Goal: Task Accomplishment & Management: Complete application form

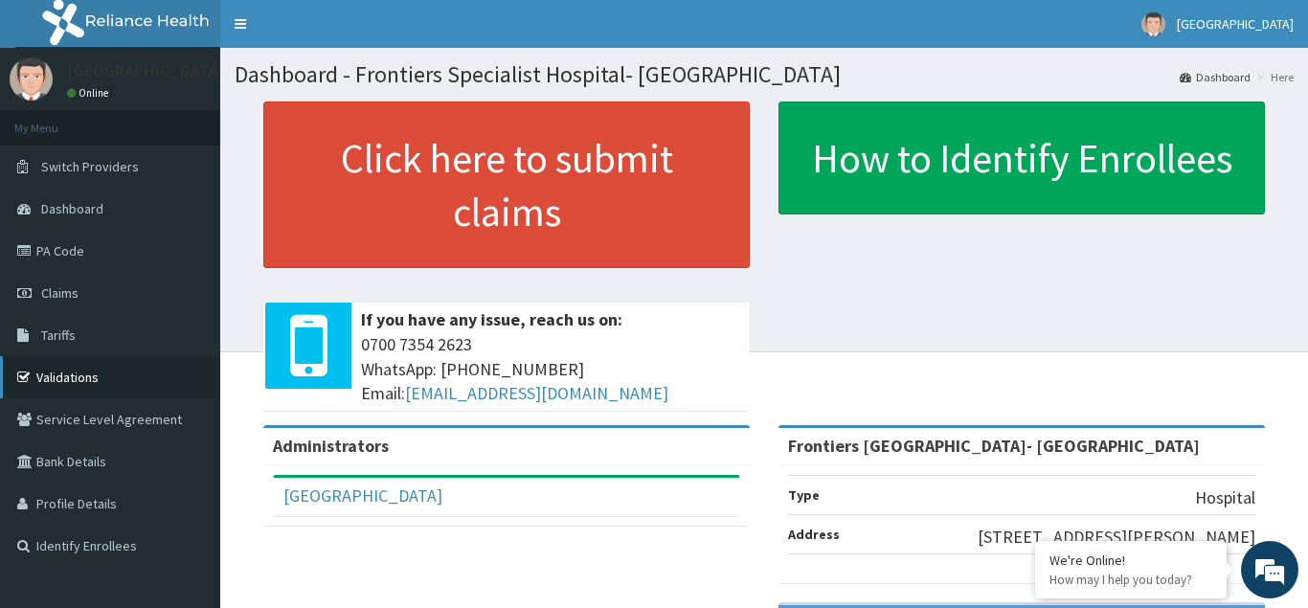
click at [142, 373] on link "Validations" at bounding box center [110, 377] width 220 height 42
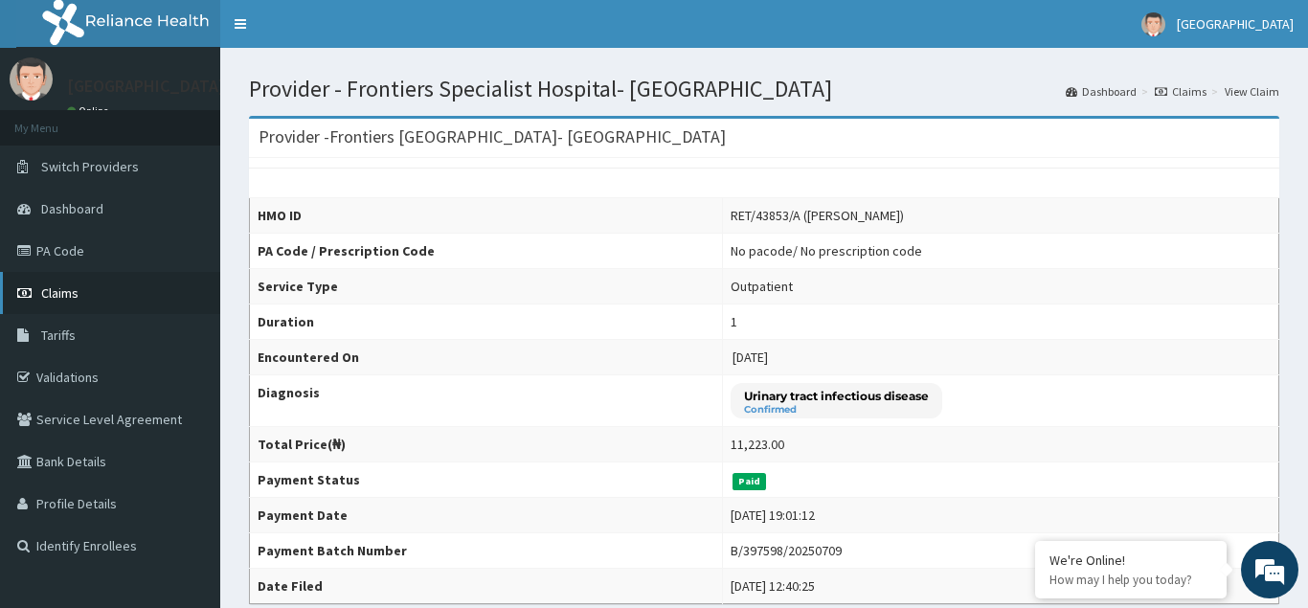
click at [78, 290] on span "Claims" at bounding box center [59, 292] width 37 height 17
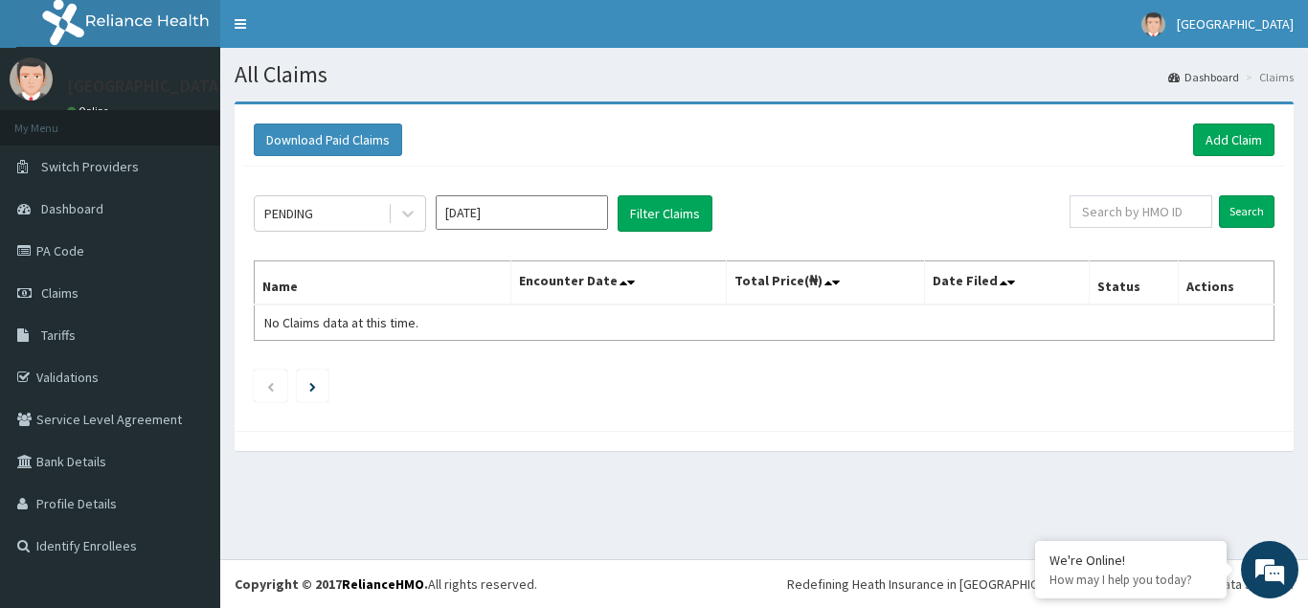
click at [490, 217] on input "Aug 2025" at bounding box center [522, 212] width 172 height 34
click at [1220, 136] on link "Add Claim" at bounding box center [1234, 140] width 81 height 33
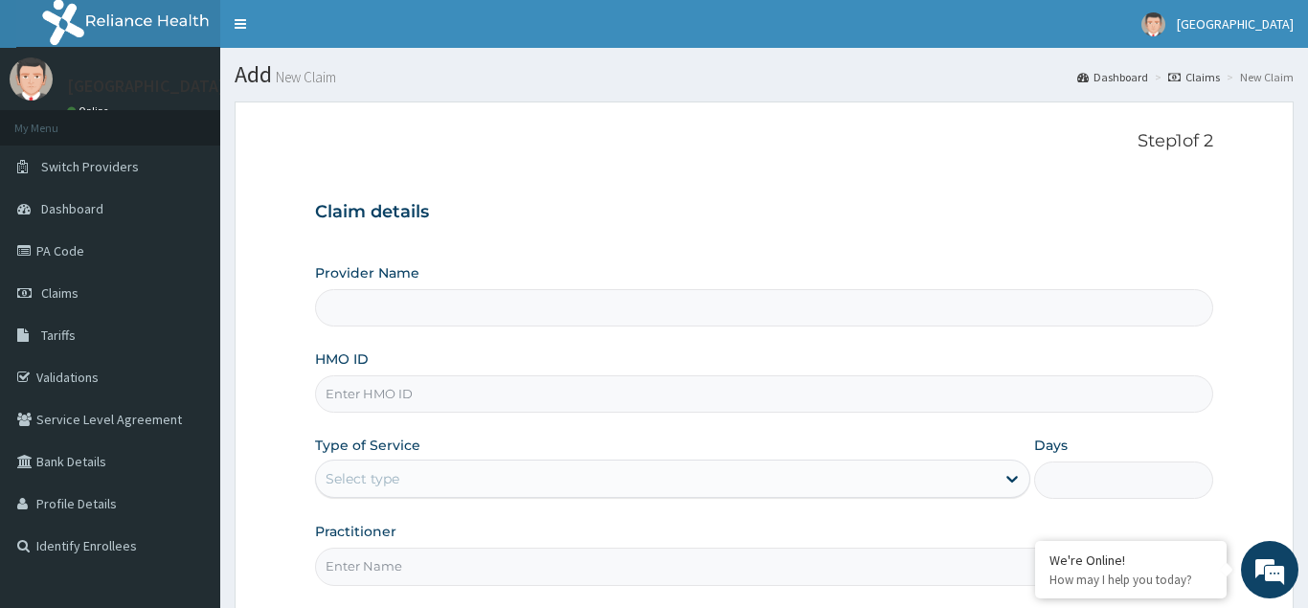
type input "Frontiers [GEOGRAPHIC_DATA]- [GEOGRAPHIC_DATA]"
click at [642, 312] on input "Frontiers [GEOGRAPHIC_DATA]- [GEOGRAPHIC_DATA]" at bounding box center [764, 307] width 899 height 37
click at [461, 402] on input "HMO ID" at bounding box center [764, 393] width 899 height 37
type input "BGM/10025/A"
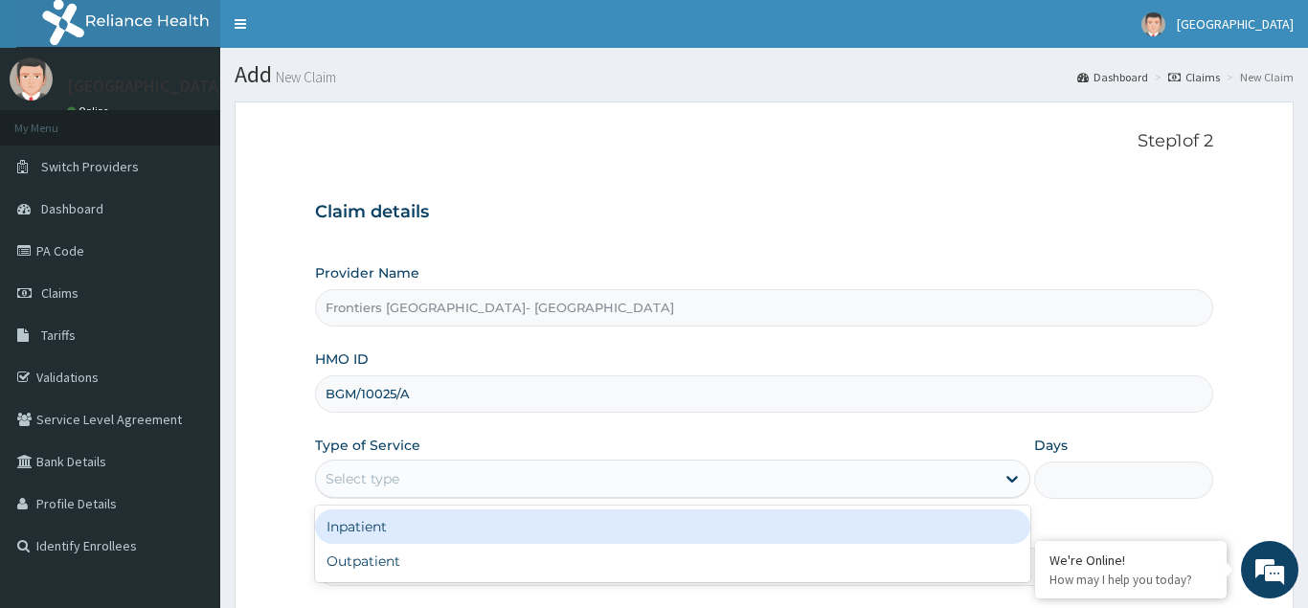
click at [361, 480] on div "Select type" at bounding box center [363, 478] width 74 height 19
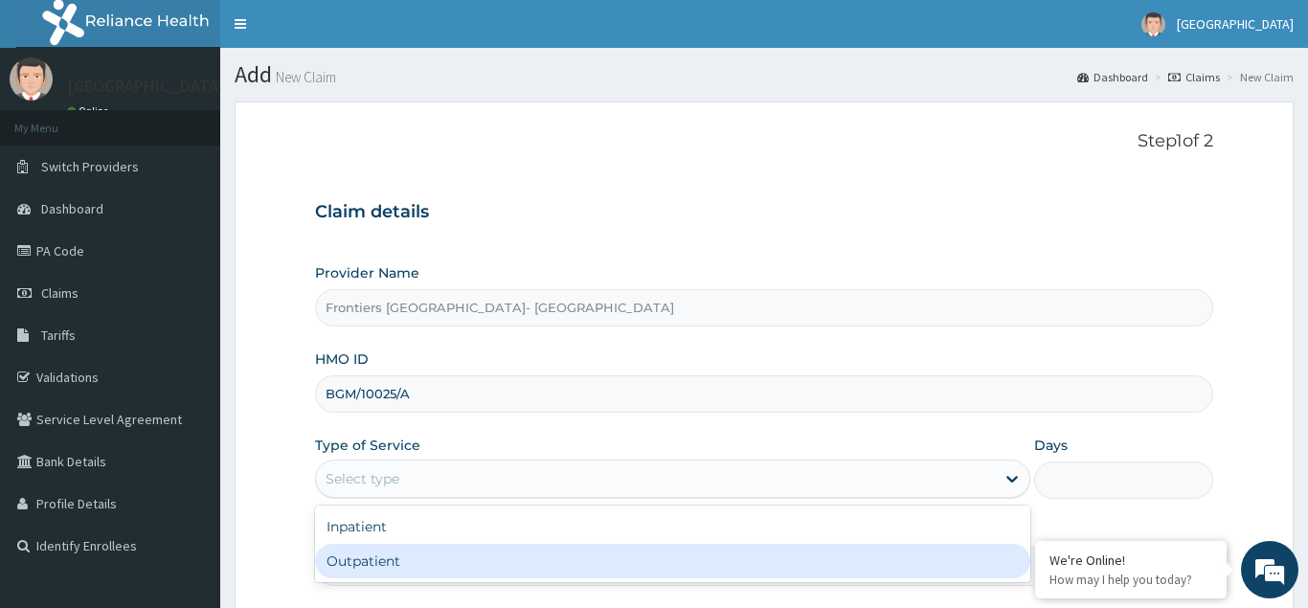
click at [379, 562] on div "Outpatient" at bounding box center [673, 561] width 717 height 34
type input "1"
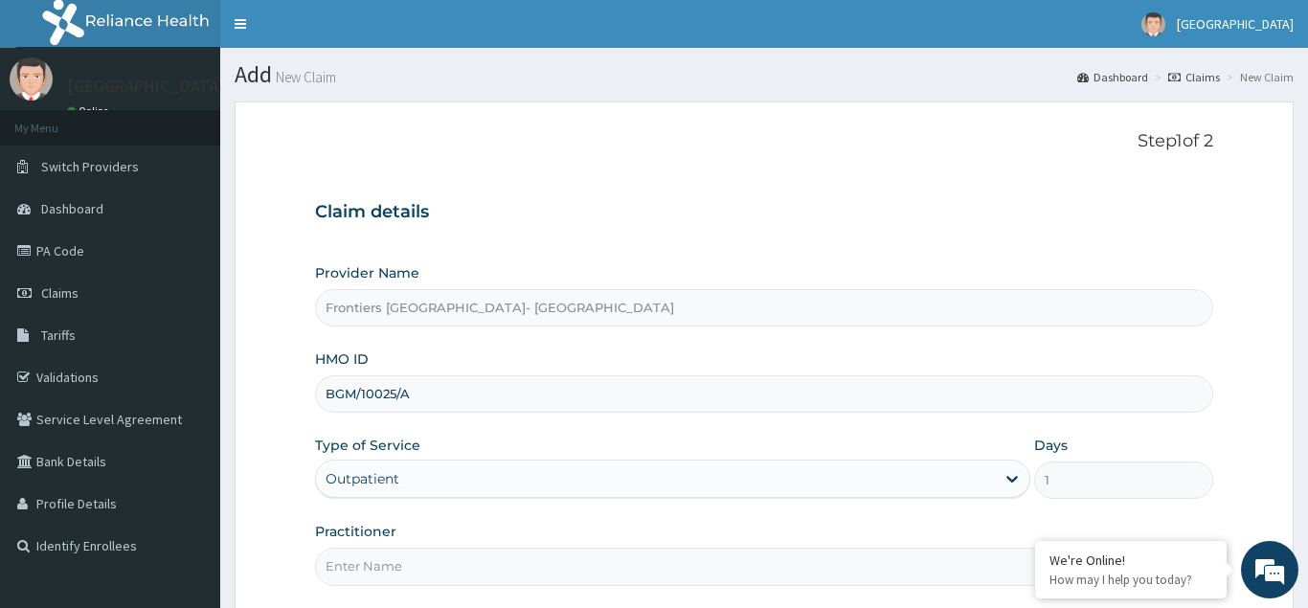
click at [398, 566] on input "Practitioner" at bounding box center [764, 566] width 899 height 37
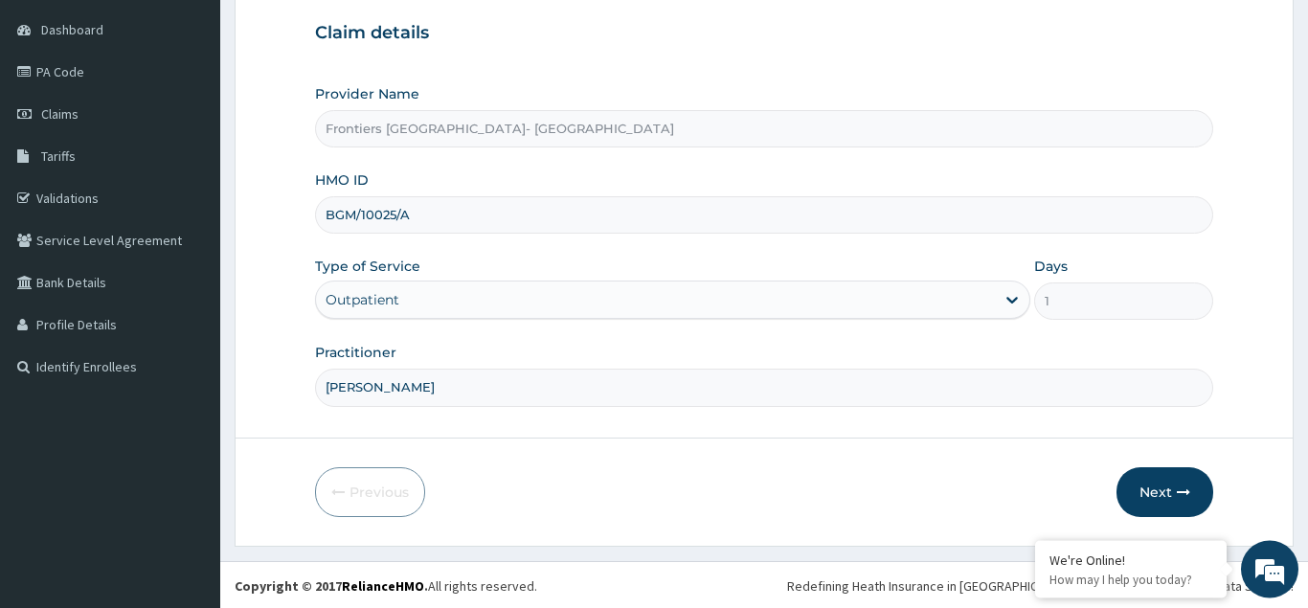
scroll to position [181, 0]
type input "dr mbaba"
click at [1160, 492] on button "Next" at bounding box center [1165, 491] width 97 height 50
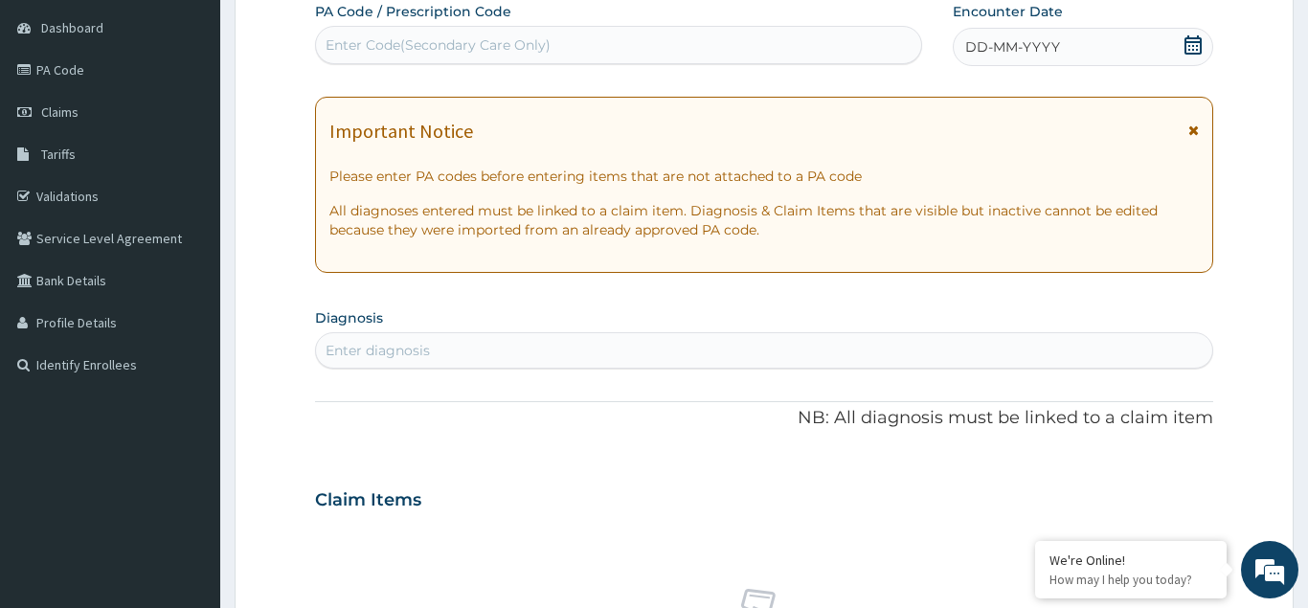
click at [455, 349] on div "Enter diagnosis" at bounding box center [764, 350] width 897 height 31
click at [1191, 39] on icon at bounding box center [1193, 44] width 17 height 19
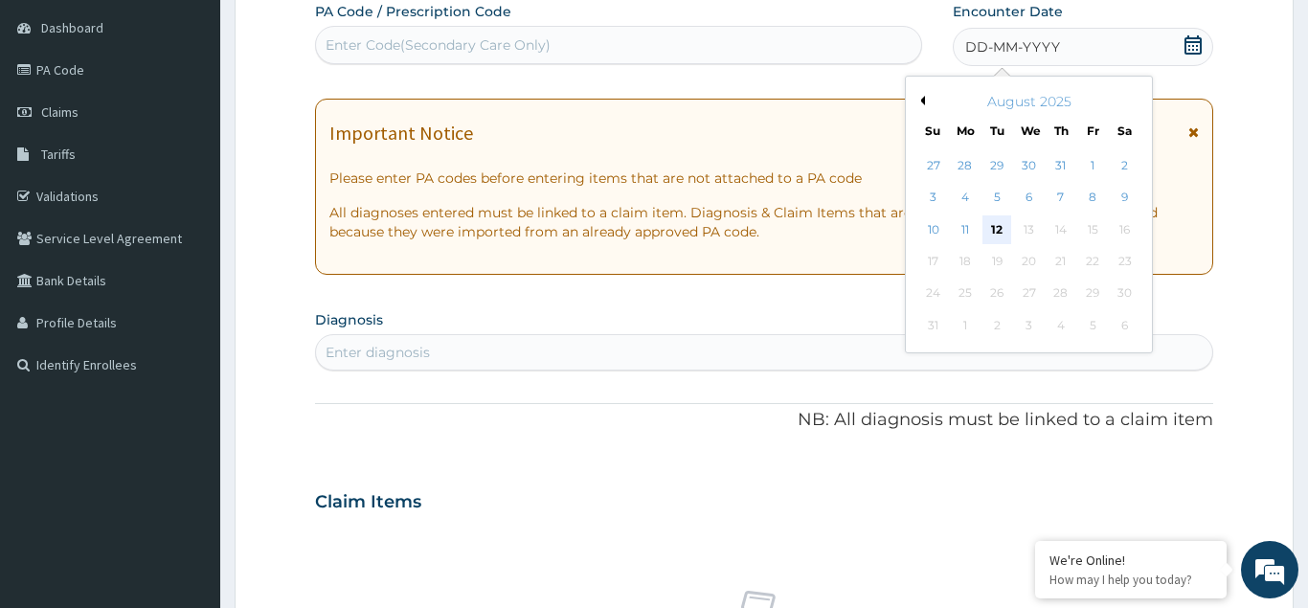
click at [993, 218] on div "12" at bounding box center [998, 230] width 29 height 29
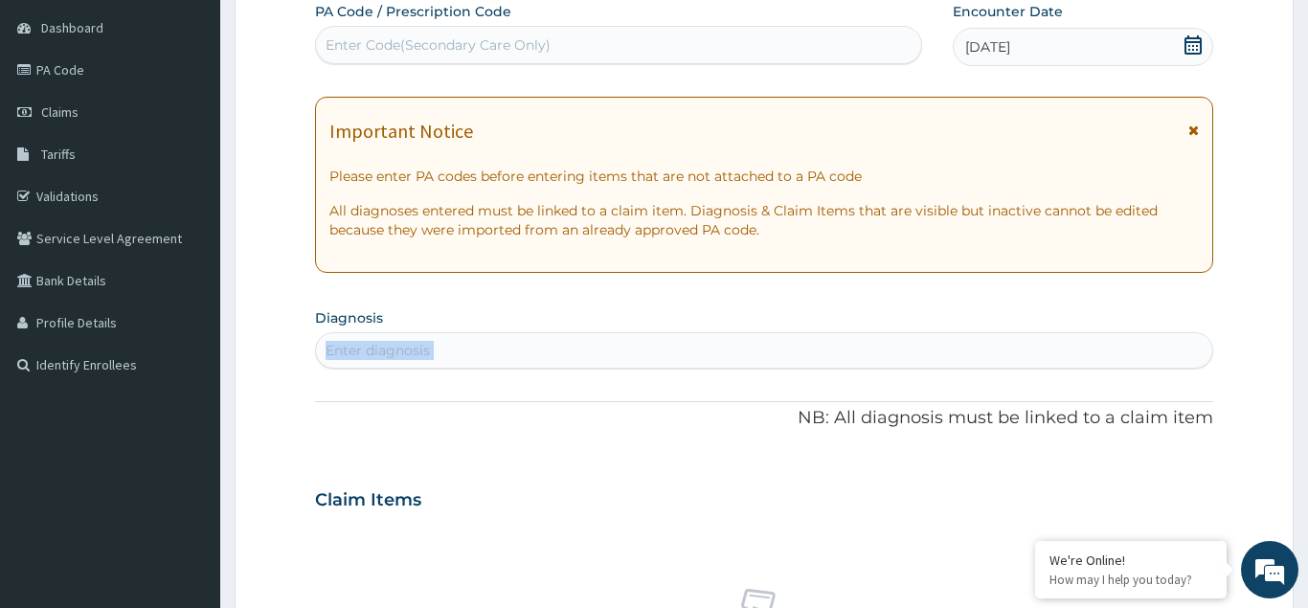
drag, startPoint x: 461, startPoint y: 368, endPoint x: 392, endPoint y: 418, distance: 85.1
click at [393, 437] on div "PA Code / Prescription Code Enter Code(Secondary Care Only) Encounter Date 12-0…" at bounding box center [764, 497] width 899 height 991
click at [484, 361] on div "Enter diagnosis" at bounding box center [764, 350] width 897 height 31
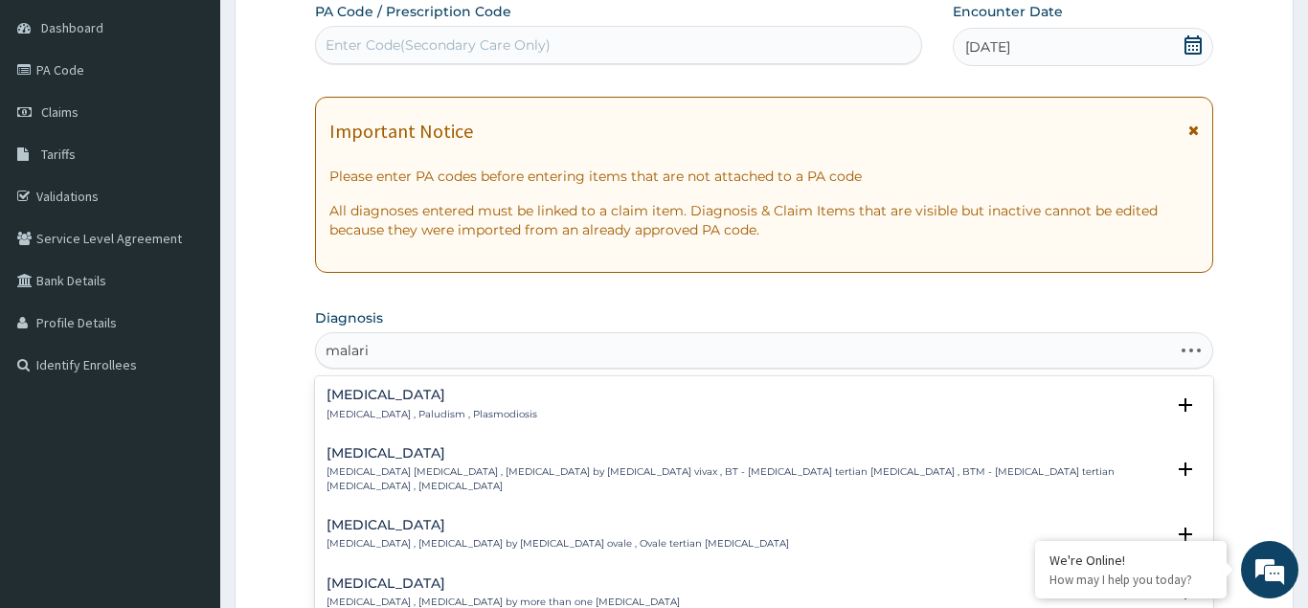
type input "malaria"
click at [483, 404] on div "Malaria Malaria , Paludism , Plasmodiosis" at bounding box center [432, 405] width 211 height 34
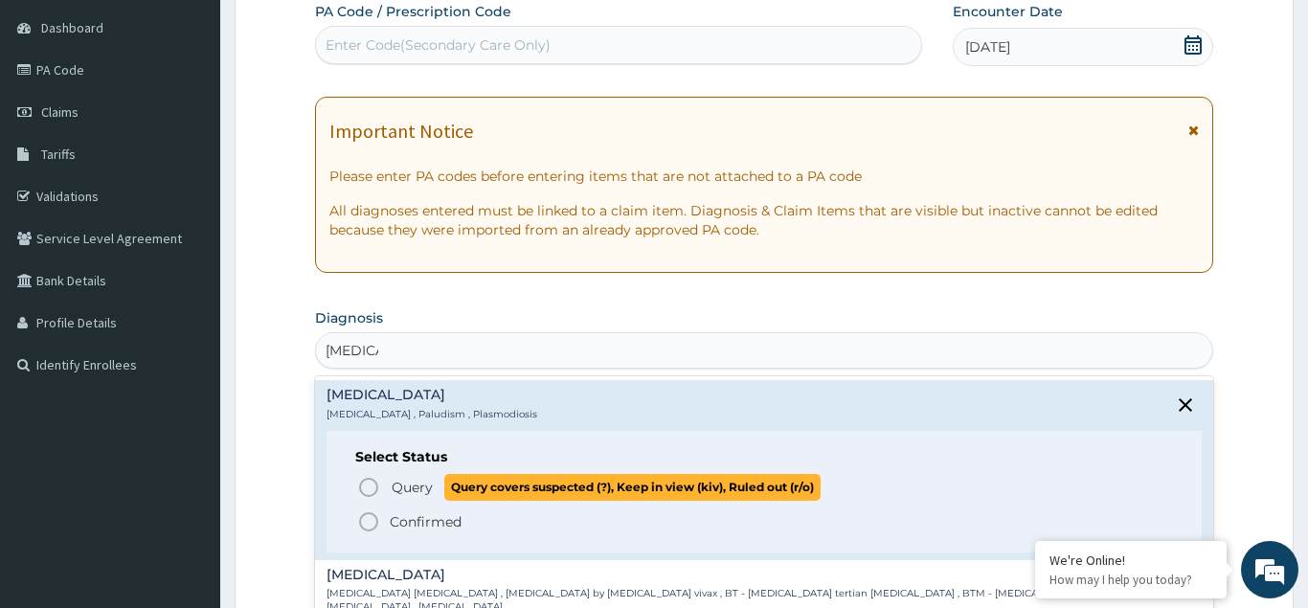
click at [366, 486] on icon "status option query" at bounding box center [368, 487] width 23 height 23
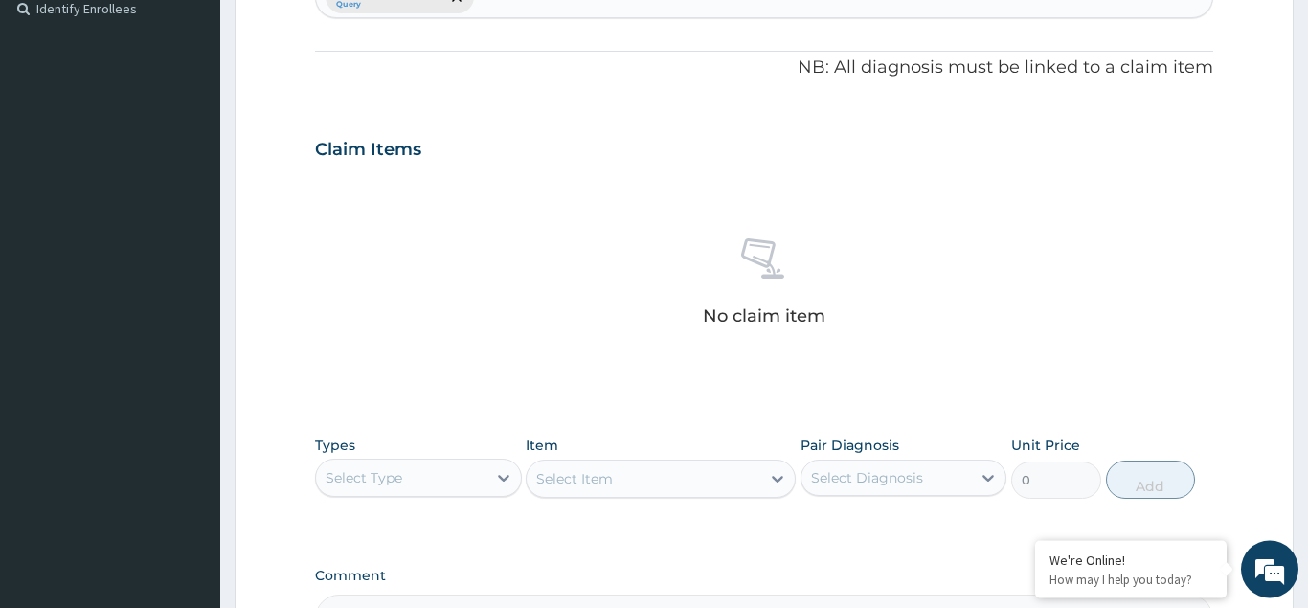
scroll to position [773, 0]
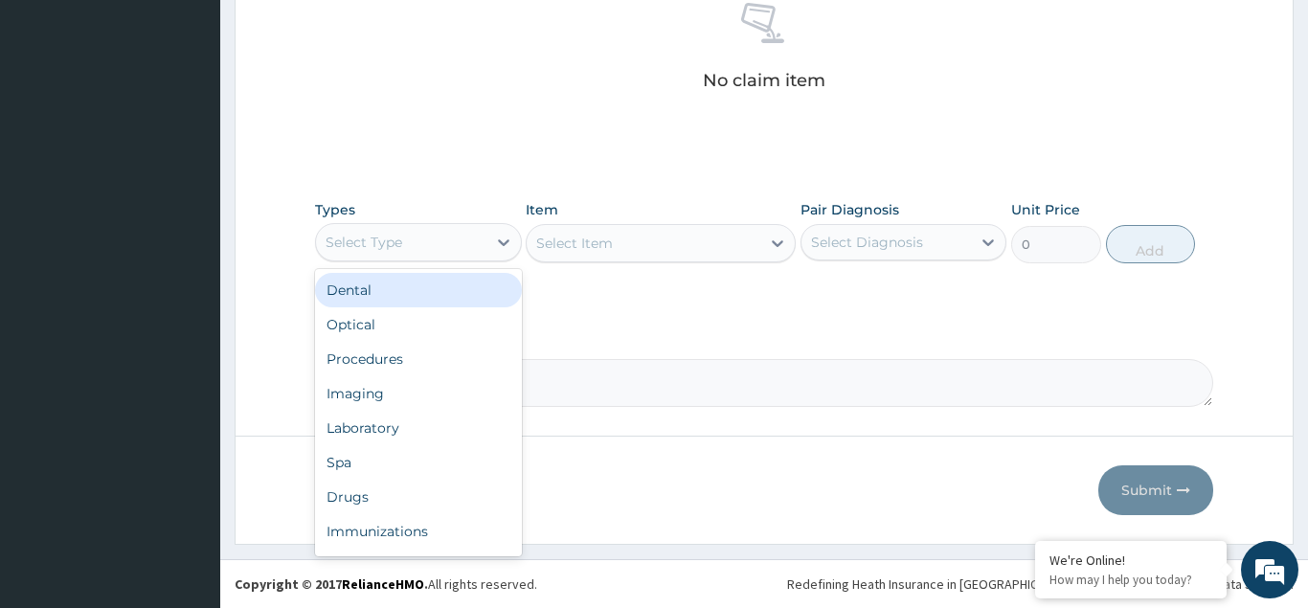
click at [403, 234] on div "Select Type" at bounding box center [401, 242] width 171 height 31
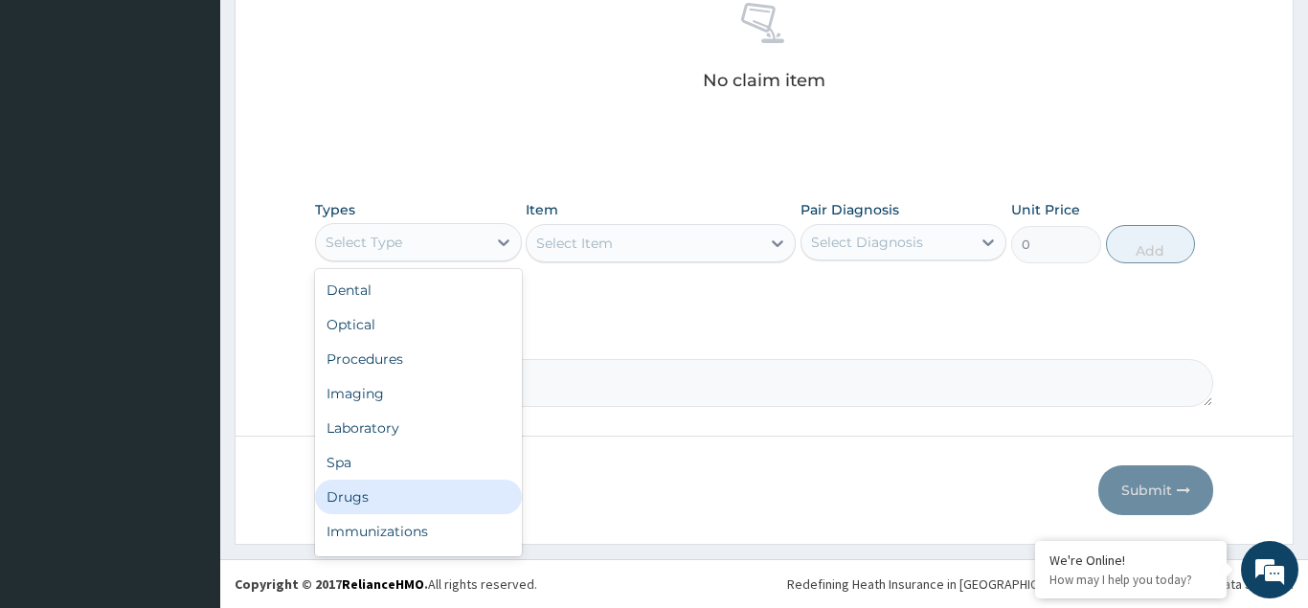
drag, startPoint x: 398, startPoint y: 505, endPoint x: 425, endPoint y: 476, distance: 40.0
click at [401, 504] on div "Drugs" at bounding box center [418, 497] width 207 height 34
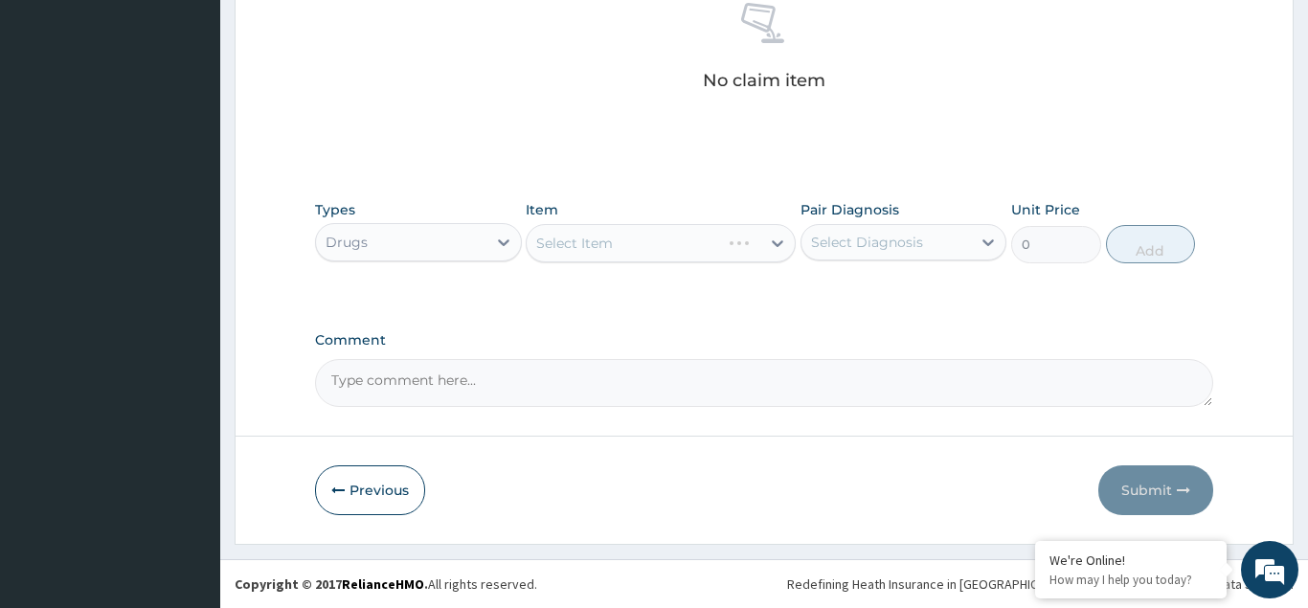
click at [662, 243] on div "Select Item" at bounding box center [661, 243] width 270 height 38
click at [686, 251] on div "Select Item" at bounding box center [661, 243] width 270 height 38
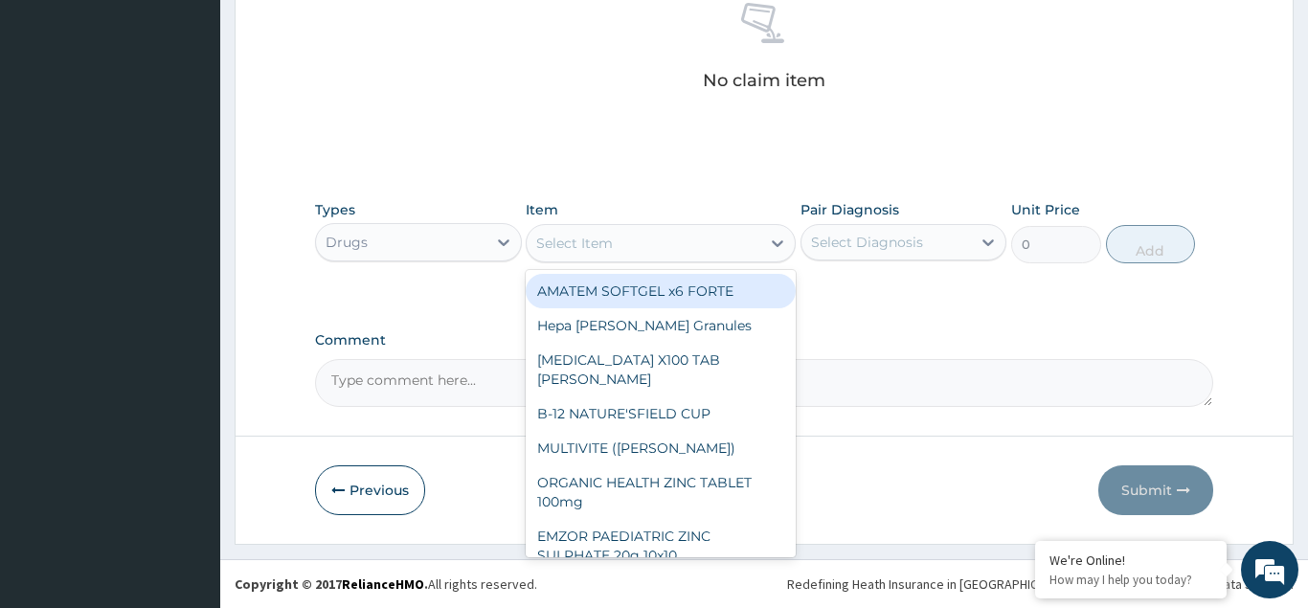
click at [687, 240] on div "Select Item" at bounding box center [644, 243] width 234 height 31
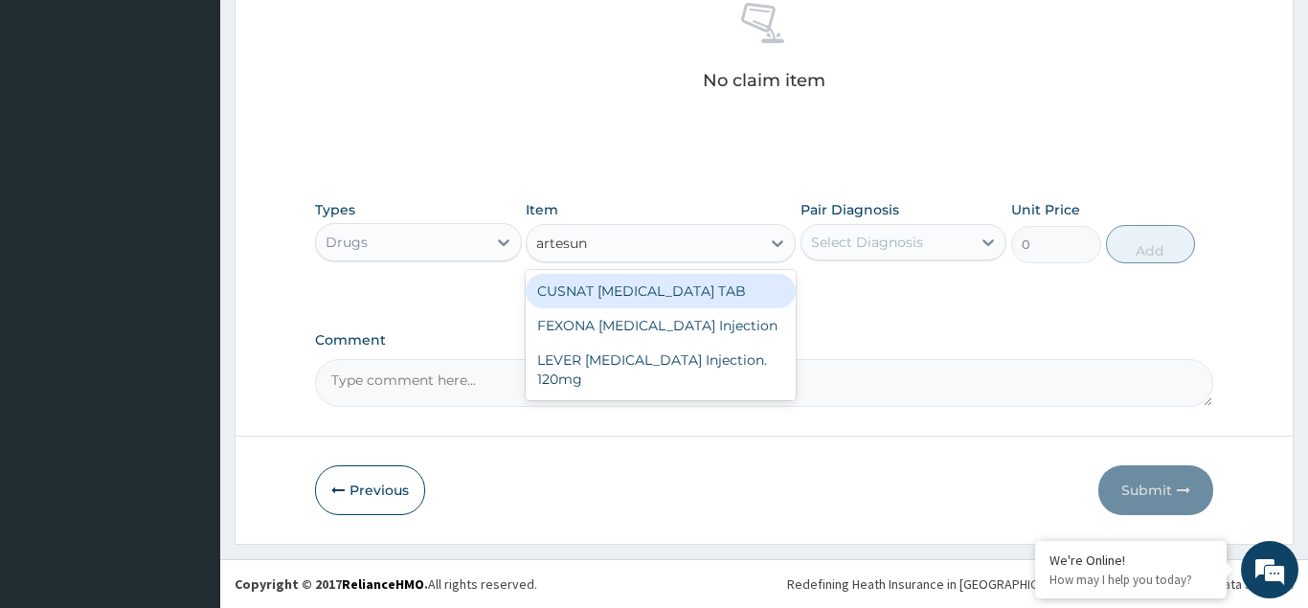
type input "artesuna"
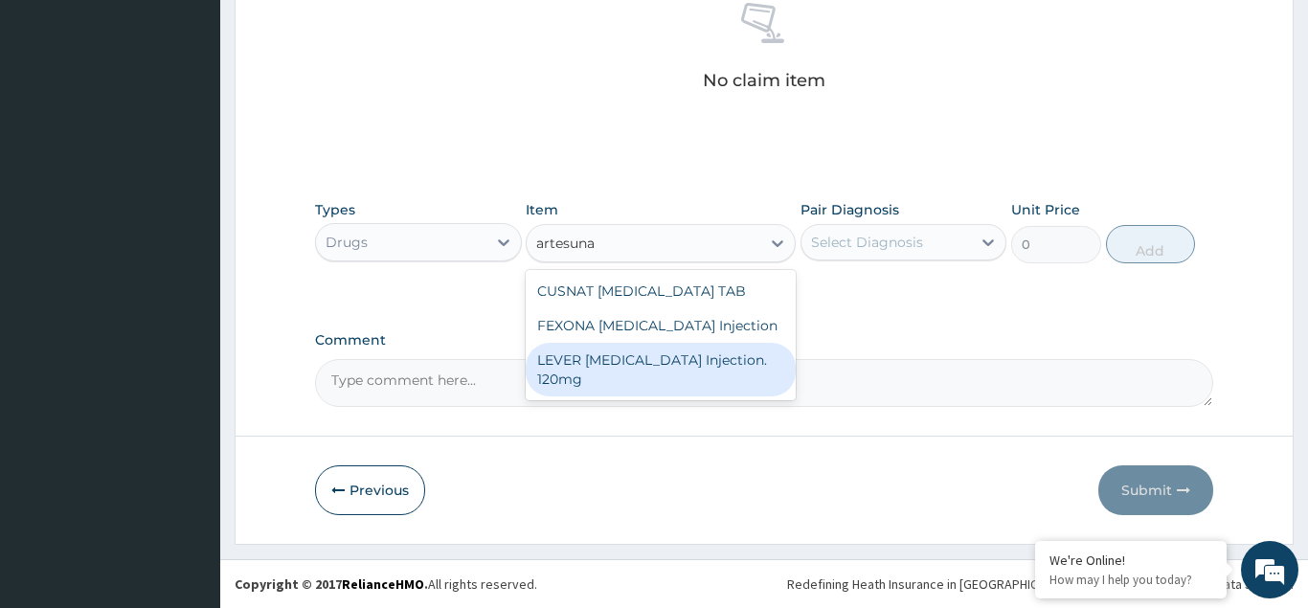
click at [678, 362] on div "LEVER ARTESUNATE Injection. 120mg" at bounding box center [661, 370] width 270 height 54
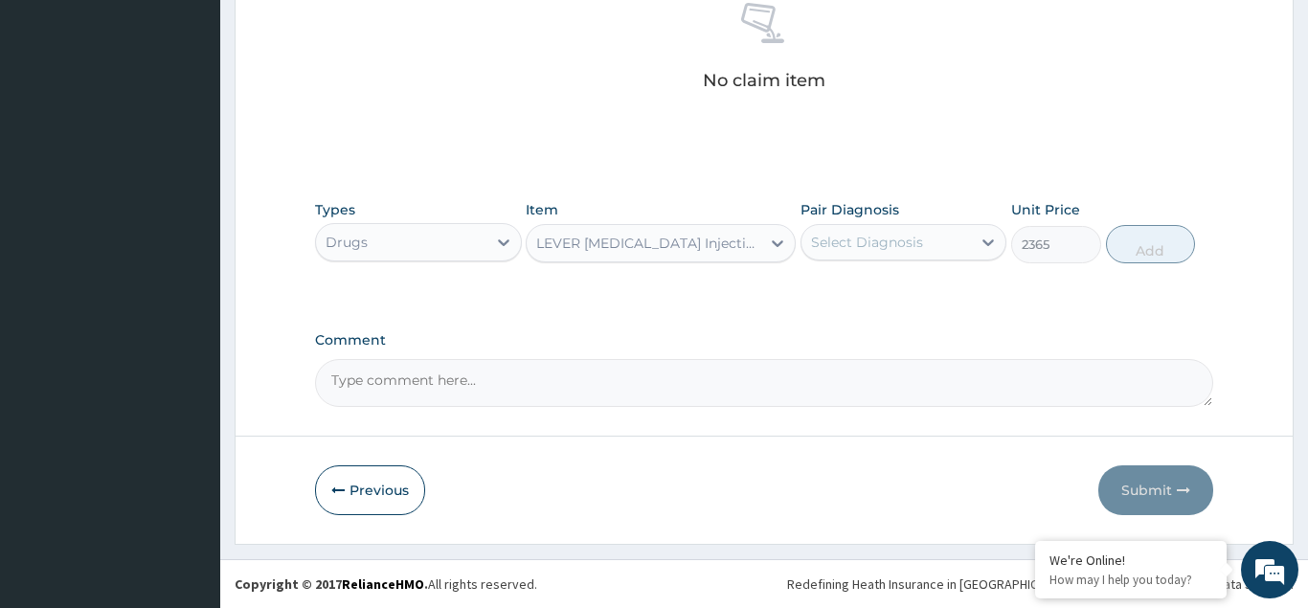
click at [740, 241] on div "LEVER ARTESUNATE Injection. 120mg" at bounding box center [649, 243] width 226 height 19
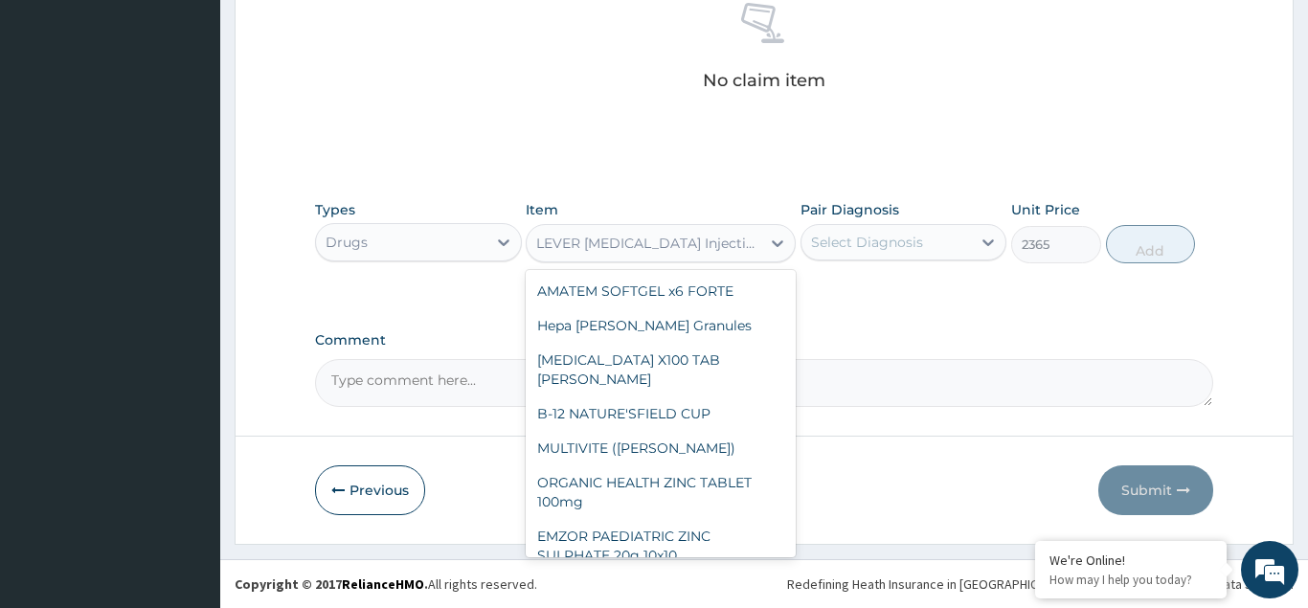
scroll to position [10969, 0]
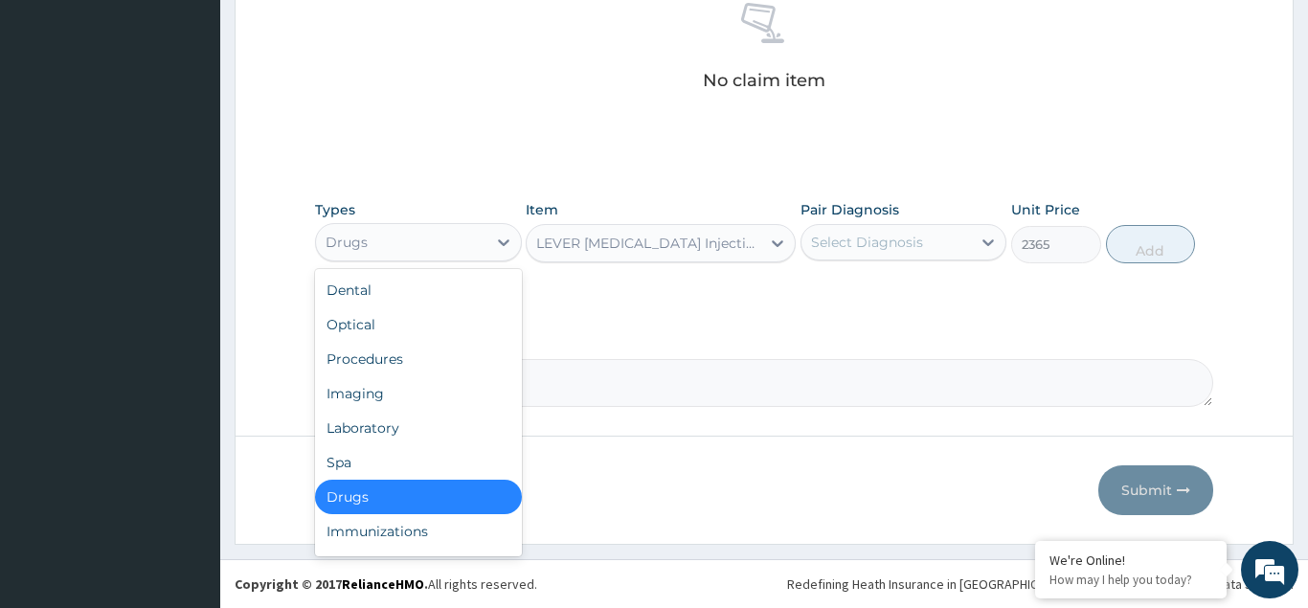
click at [428, 243] on div "Drugs" at bounding box center [401, 242] width 171 height 31
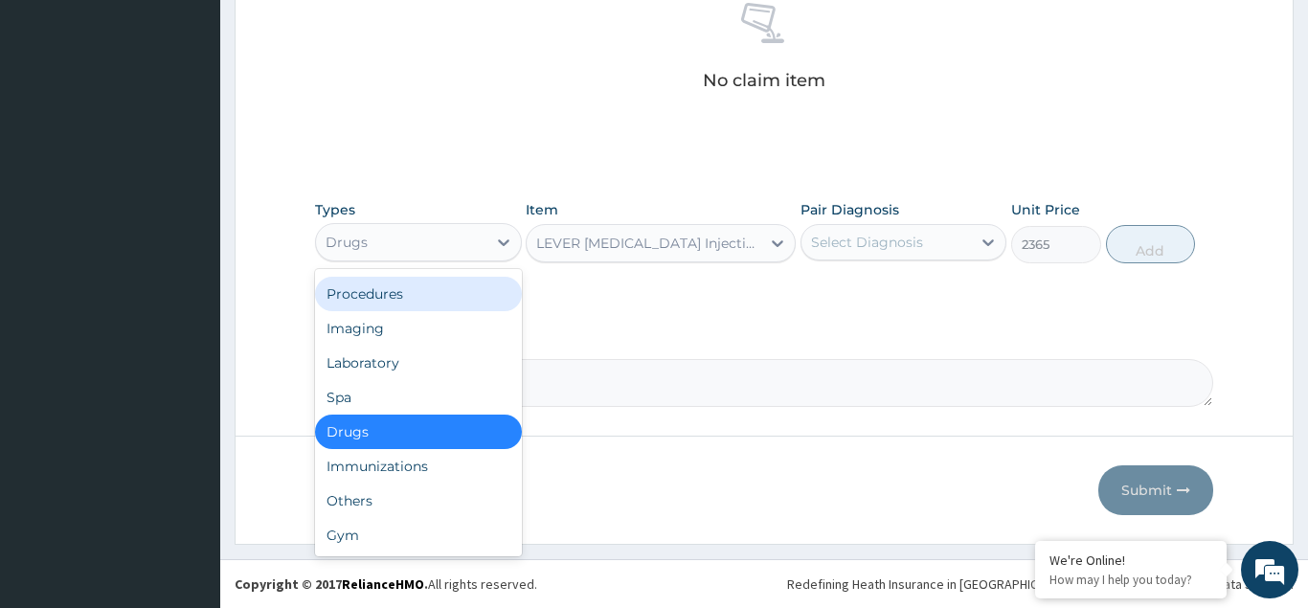
click at [383, 282] on div "Procedures" at bounding box center [418, 294] width 207 height 34
type input "0"
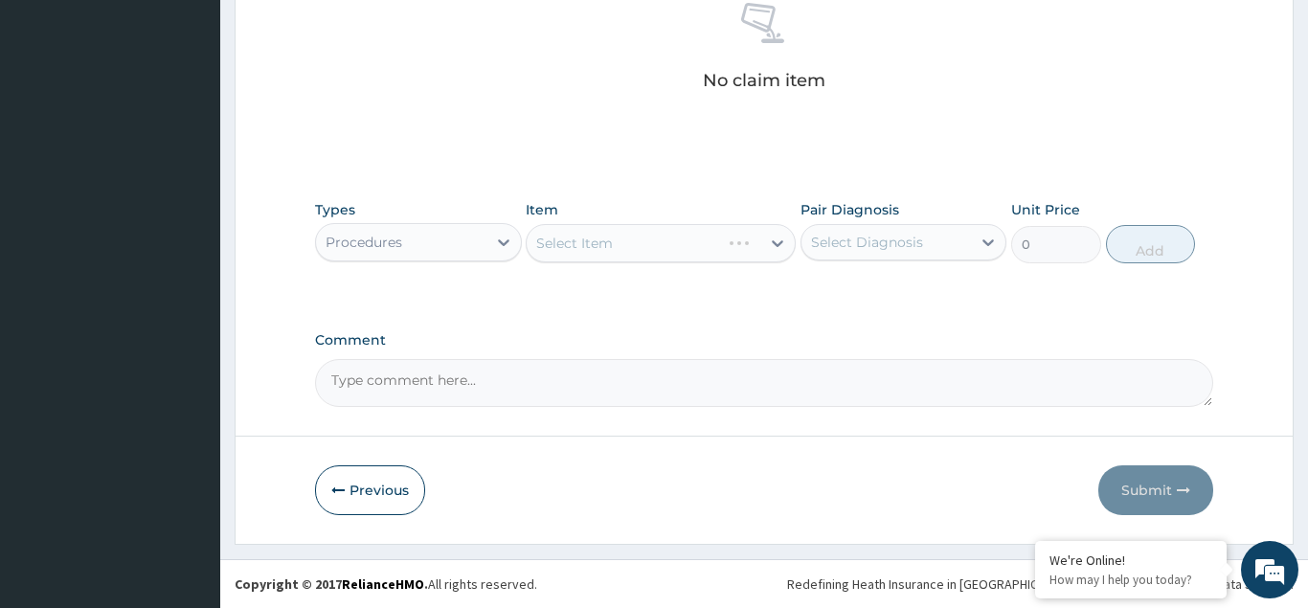
click at [671, 239] on div "Select Item" at bounding box center [661, 243] width 270 height 38
click at [676, 241] on div "Select Item" at bounding box center [661, 243] width 270 height 38
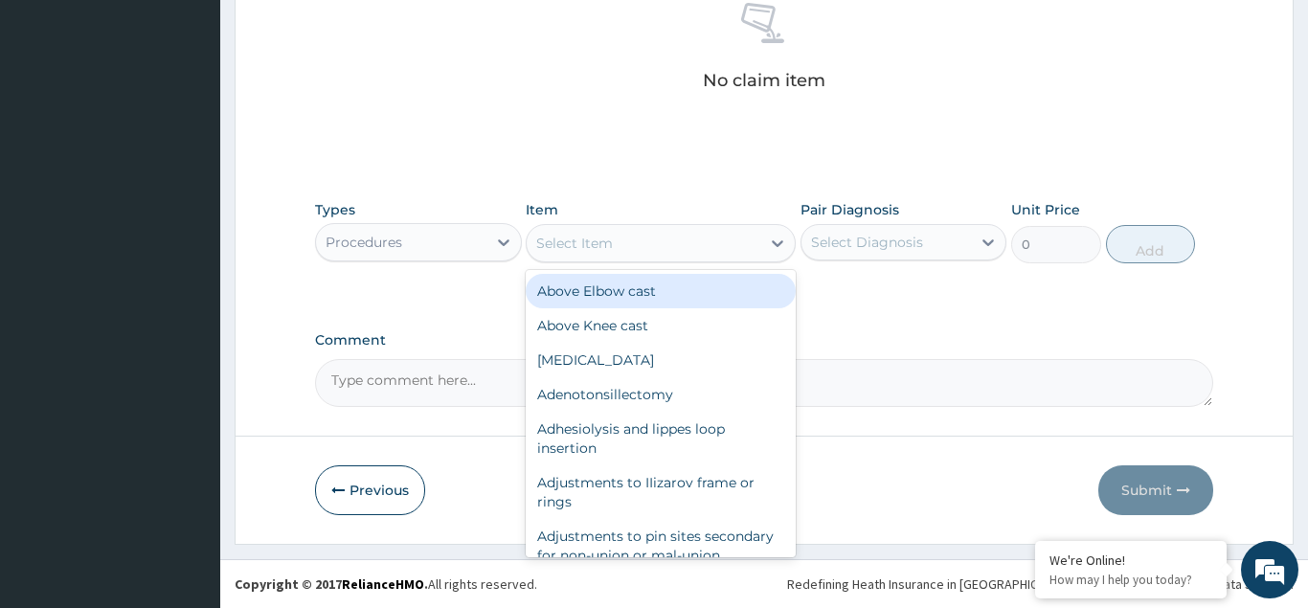
click at [691, 247] on div "Select Item" at bounding box center [644, 243] width 234 height 31
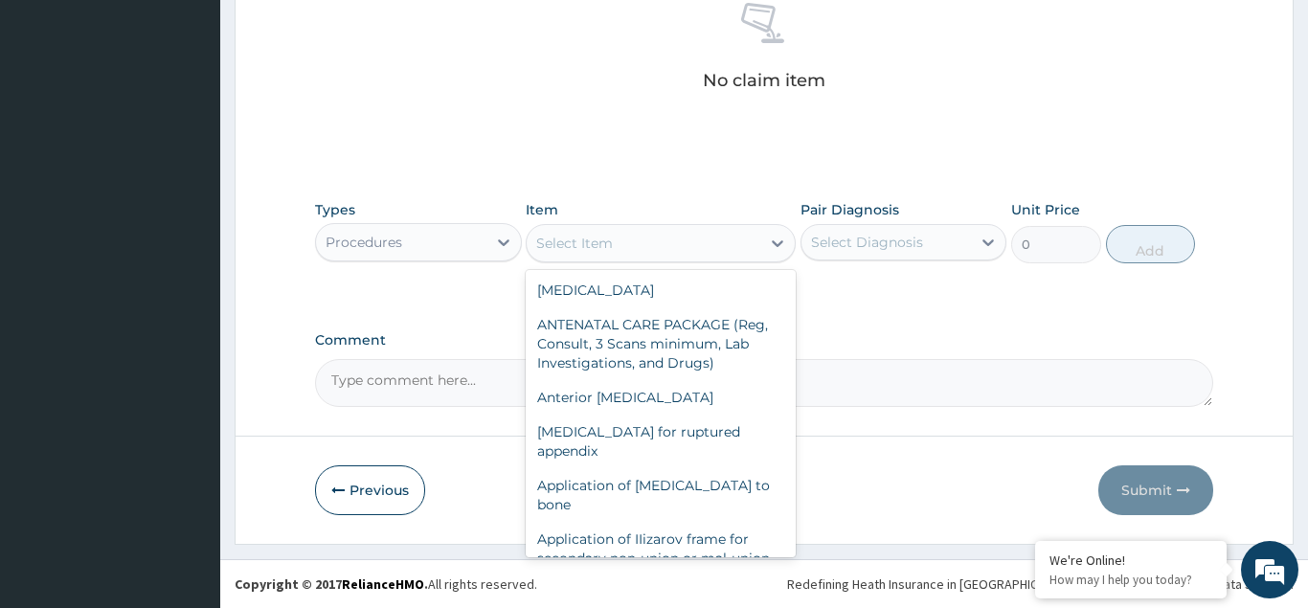
scroll to position [621, 0]
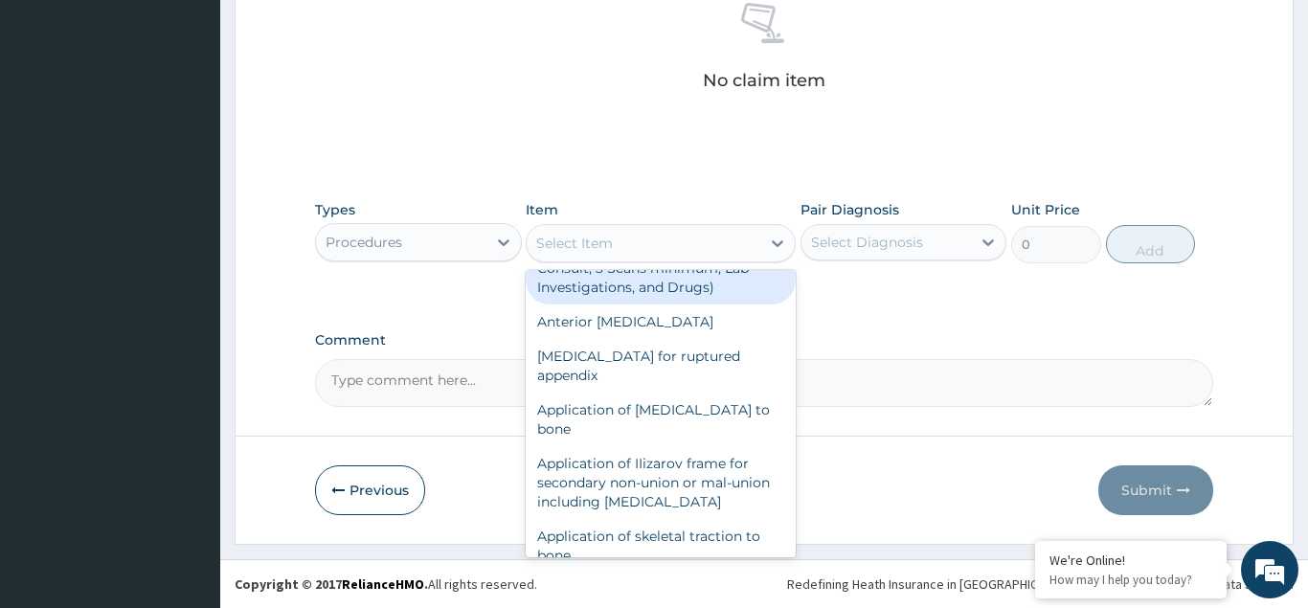
click at [626, 240] on div "Select Item" at bounding box center [644, 243] width 234 height 31
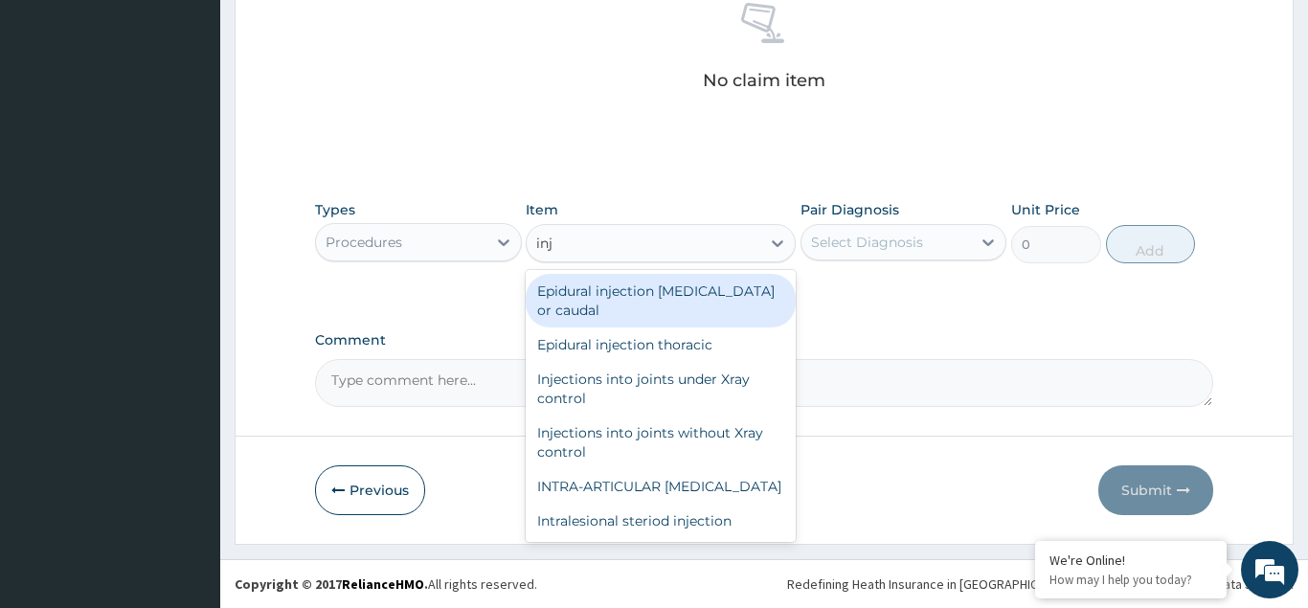
type input "inje"
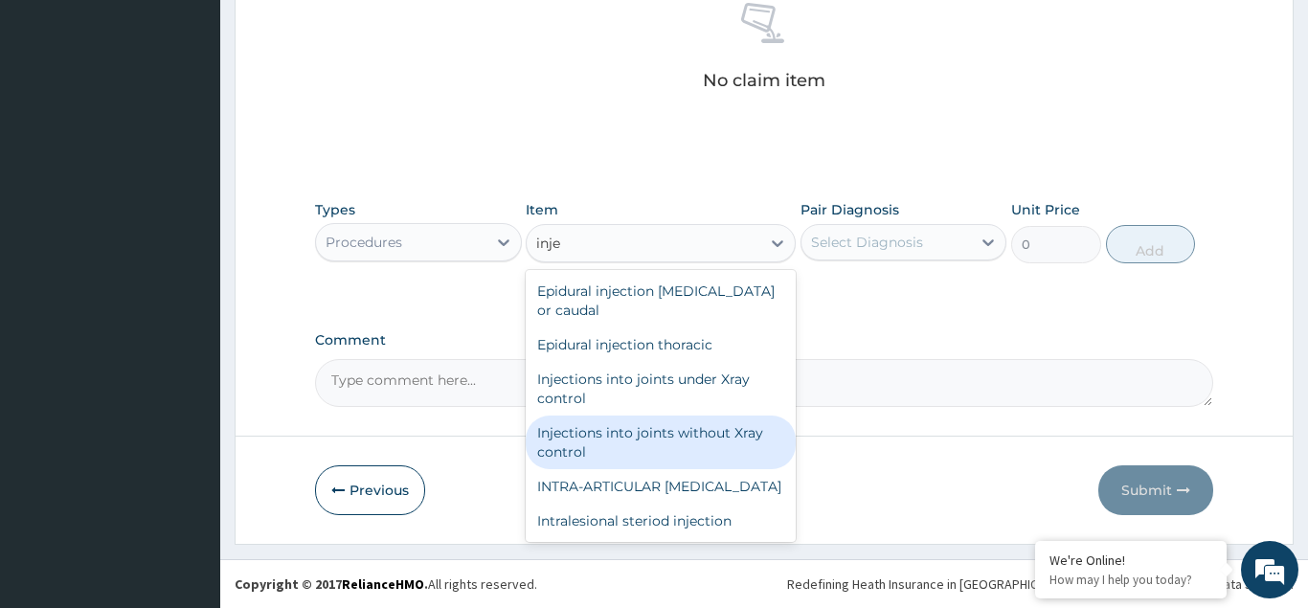
click at [668, 417] on div "Injections into joints without Xray control" at bounding box center [661, 443] width 270 height 54
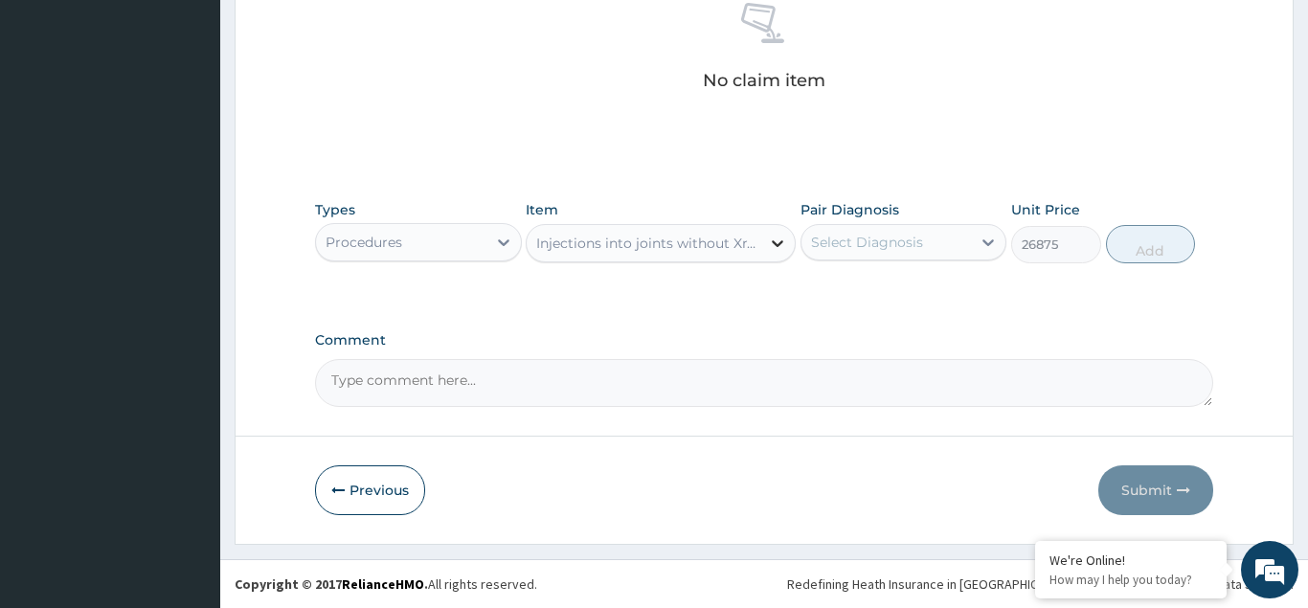
click at [776, 239] on icon at bounding box center [777, 243] width 19 height 19
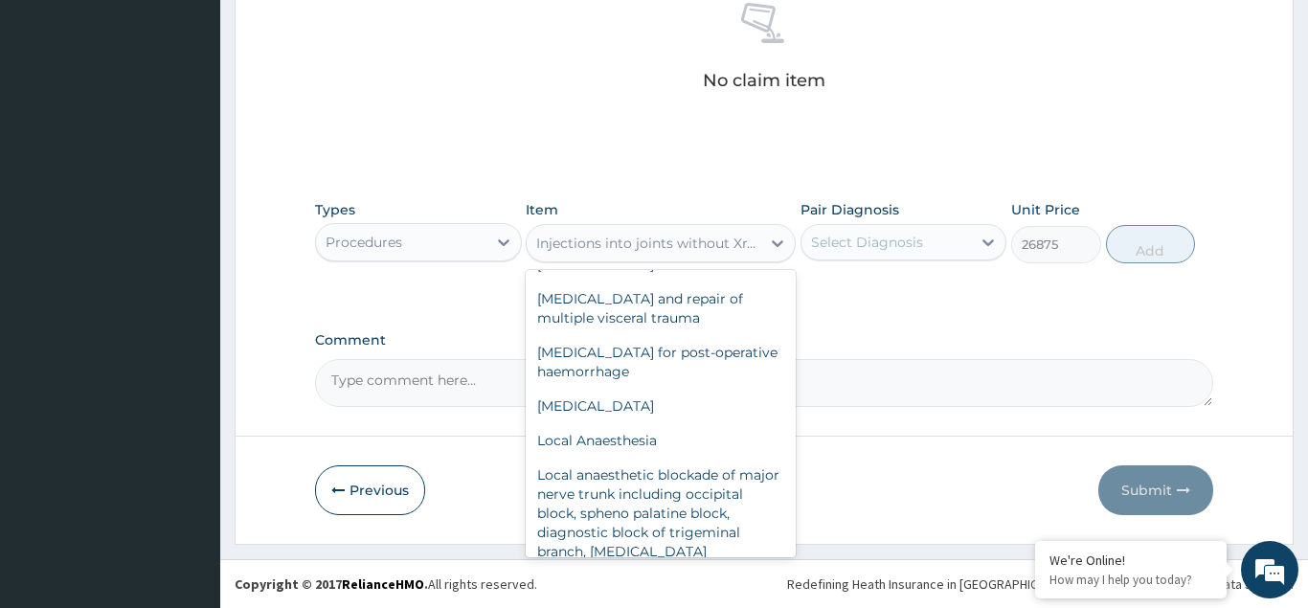
scroll to position [10923, 0]
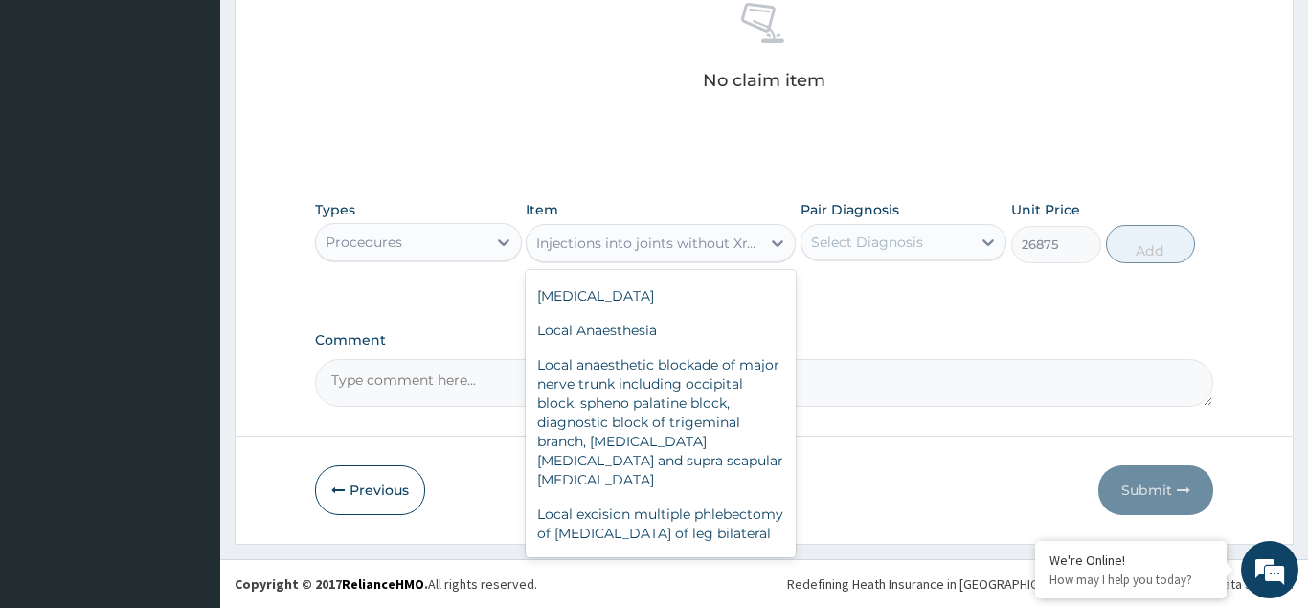
click at [923, 300] on div "Types Procedures Item option Injections into joints without Xray control, selec…" at bounding box center [764, 246] width 899 height 111
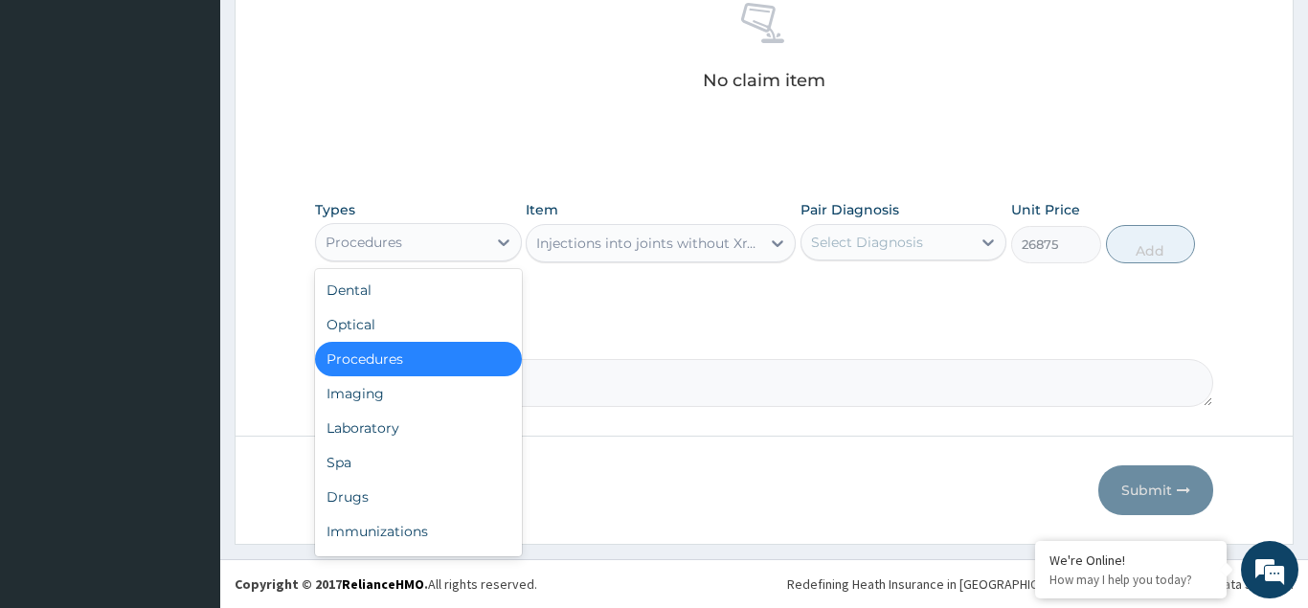
click at [472, 236] on div "Procedures" at bounding box center [401, 242] width 171 height 31
click at [359, 492] on div "Drugs" at bounding box center [418, 497] width 207 height 34
type input "0"
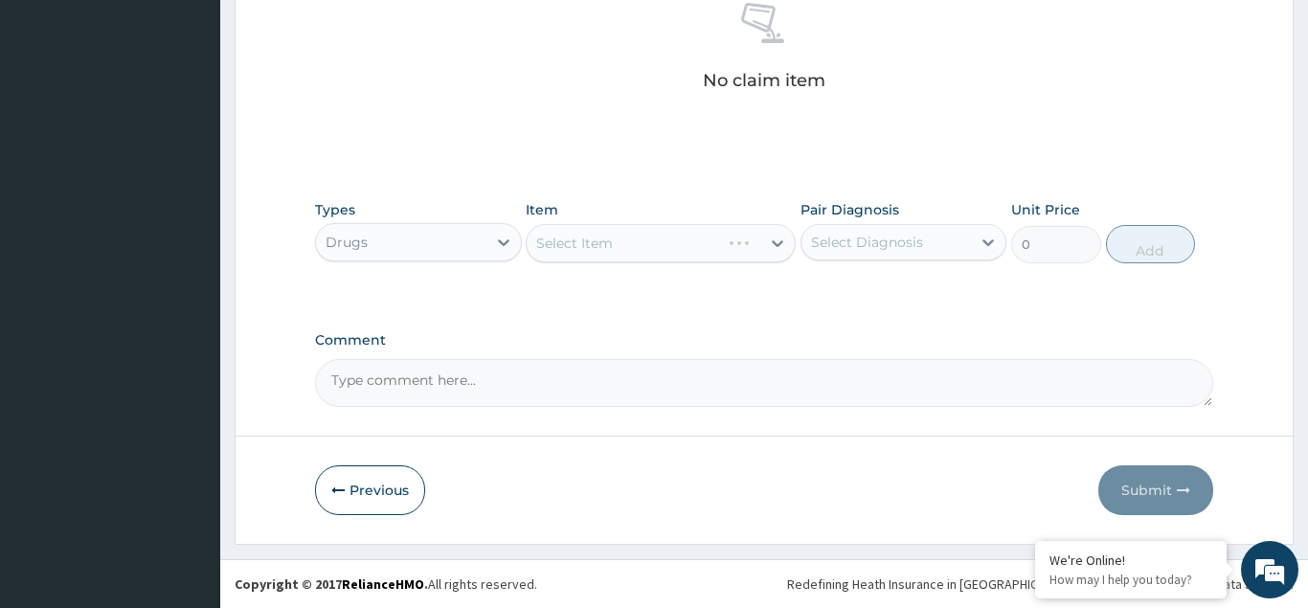
click at [587, 246] on div "Select Item" at bounding box center [661, 243] width 270 height 38
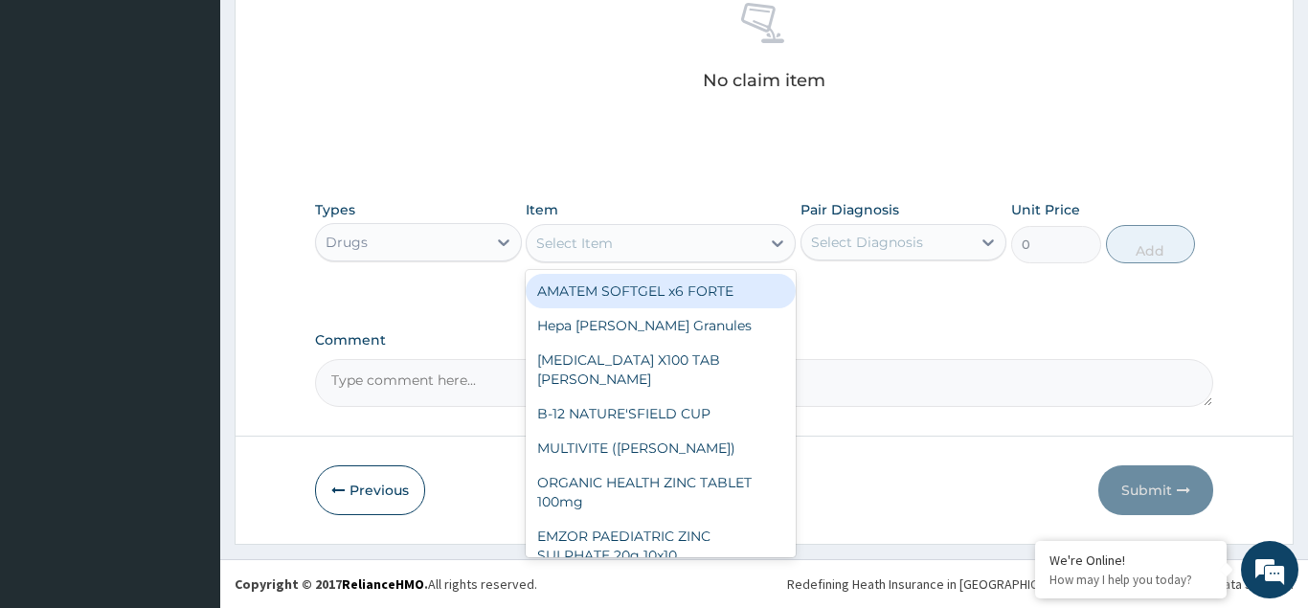
click at [585, 240] on div "Select Item" at bounding box center [574, 243] width 77 height 19
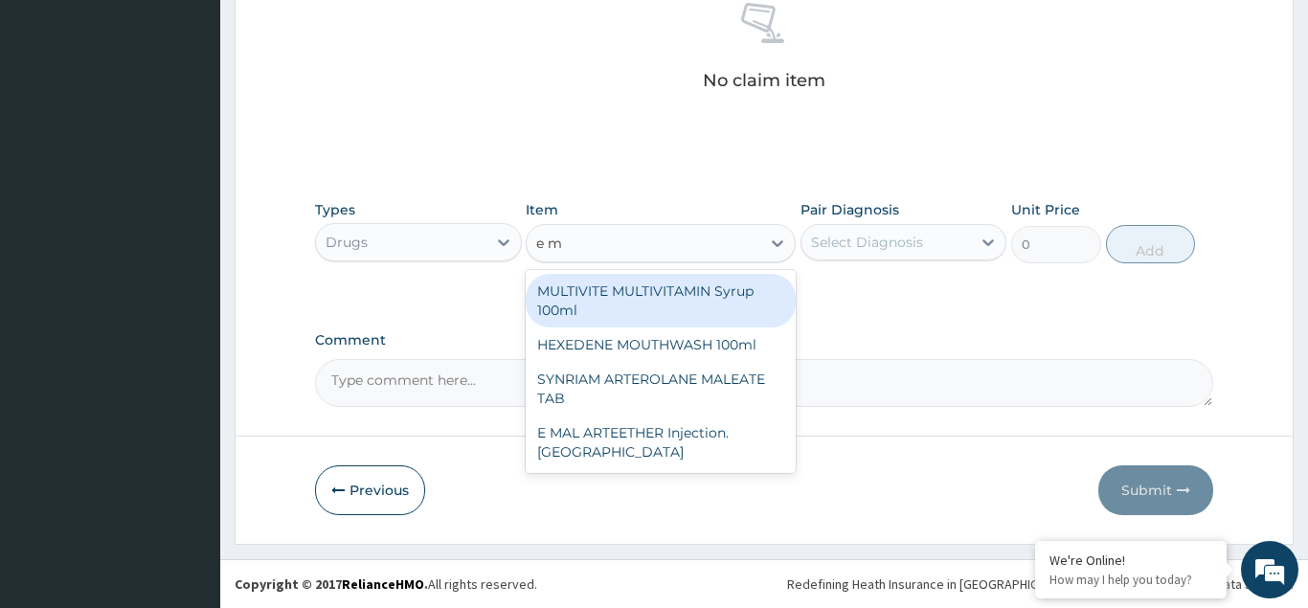
type input "e ma"
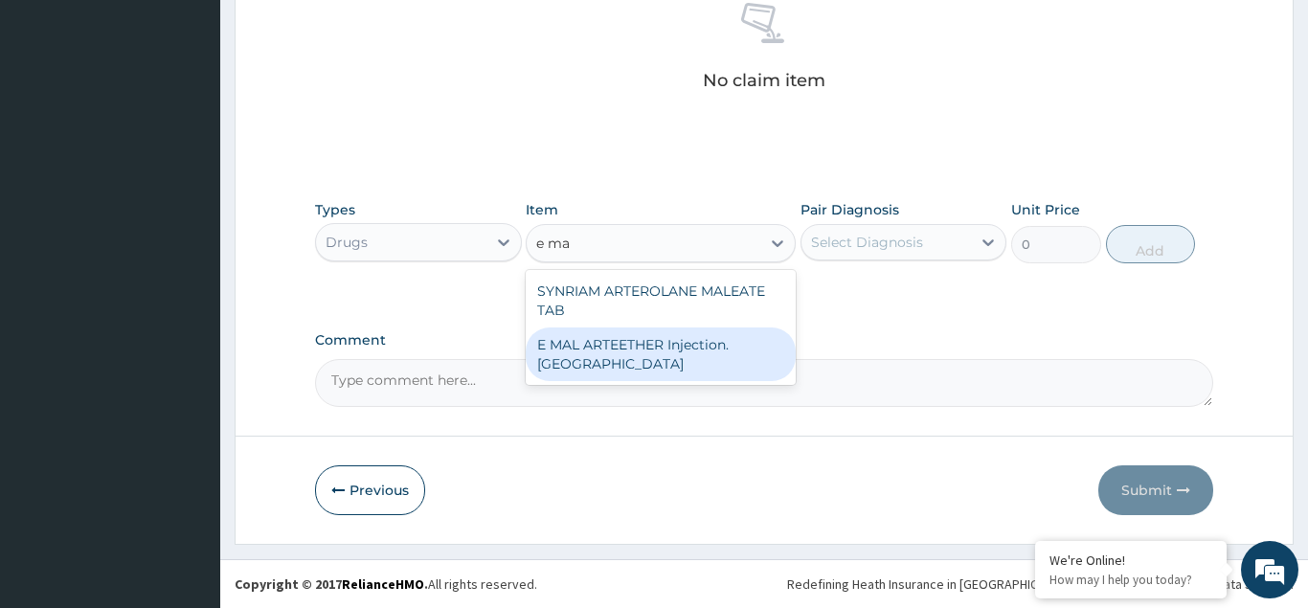
click at [689, 344] on div "E MAL ARTEETHER Injection. FIDSON" at bounding box center [661, 355] width 270 height 54
type input "1773.75"
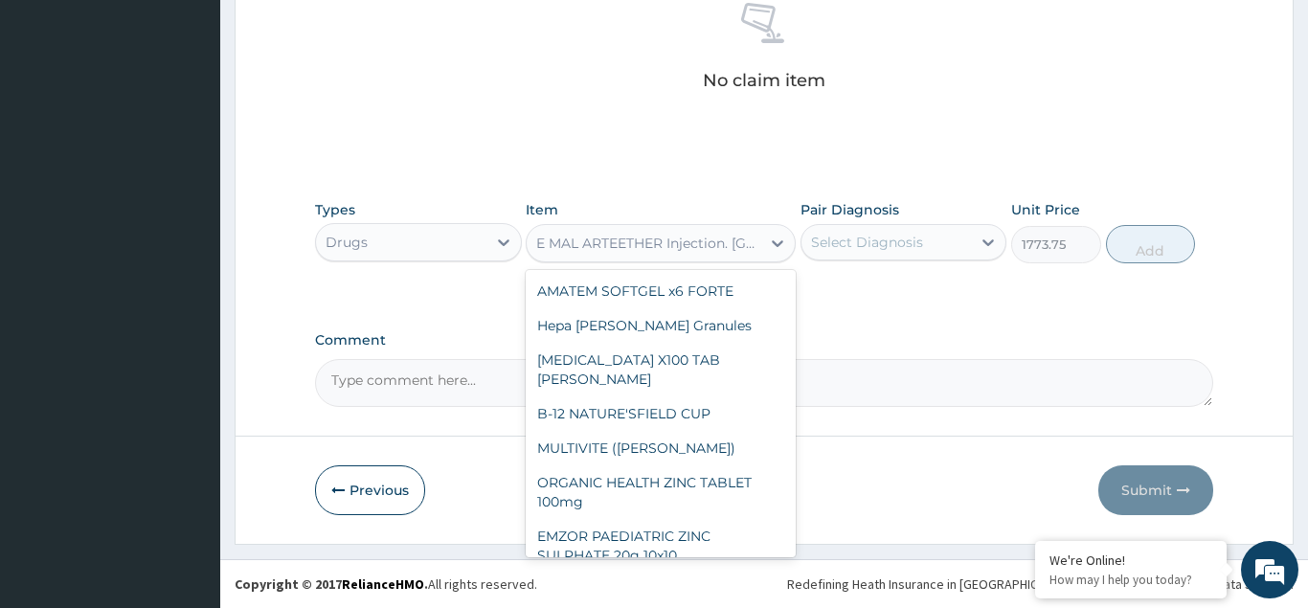
click at [757, 239] on div "E MAL ARTEETHER Injection. FIDSON" at bounding box center [649, 243] width 226 height 19
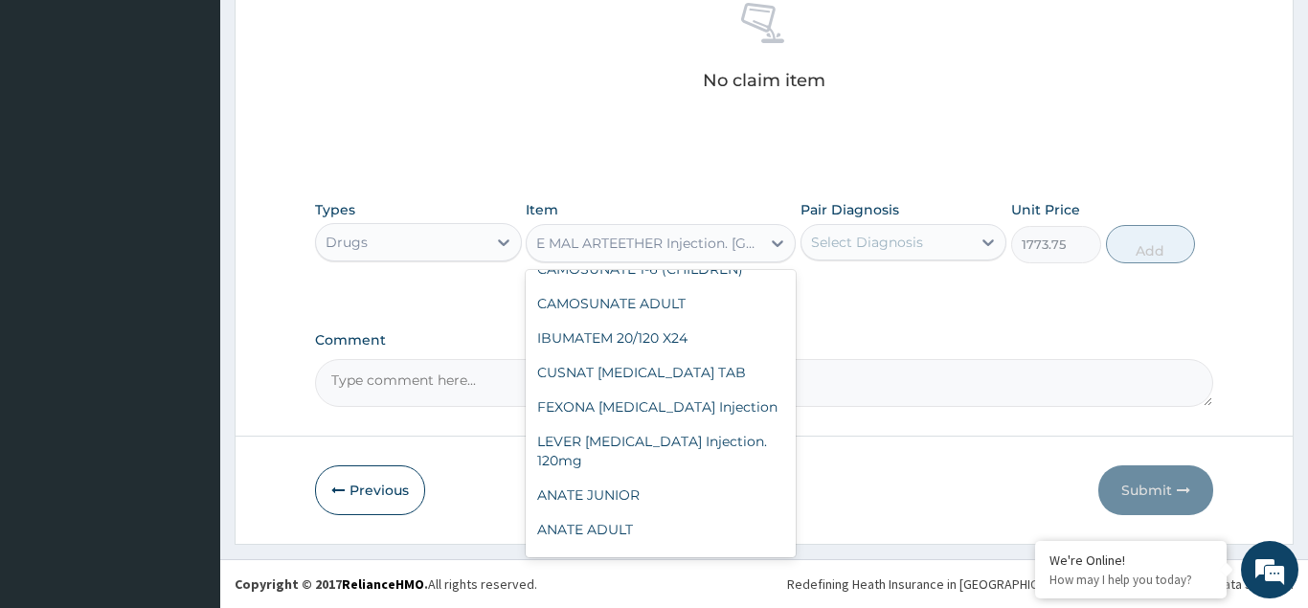
click at [570, 103] on div "No claim item" at bounding box center [764, 50] width 899 height 220
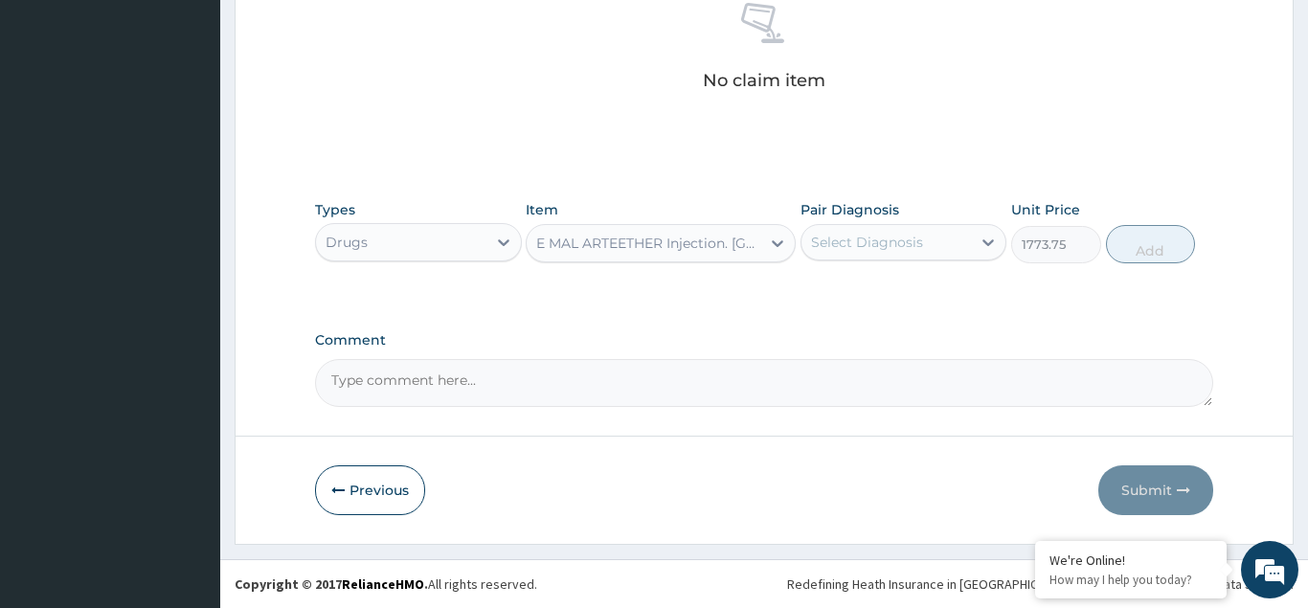
click at [470, 125] on div "No claim item" at bounding box center [764, 50] width 899 height 220
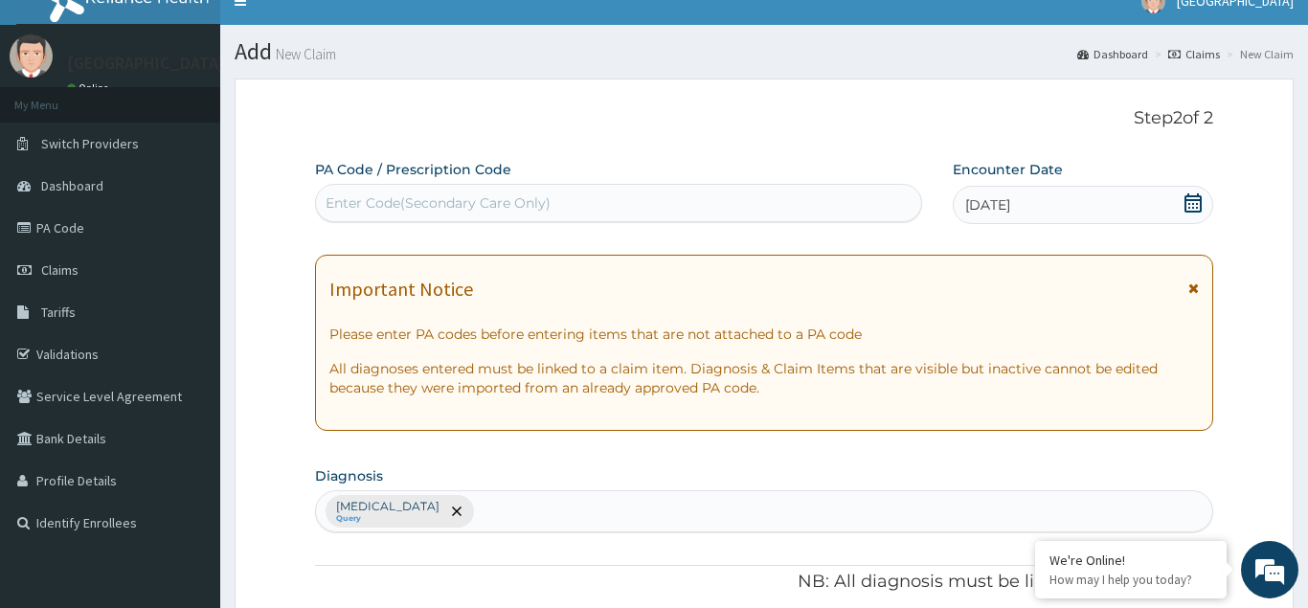
scroll to position [0, 0]
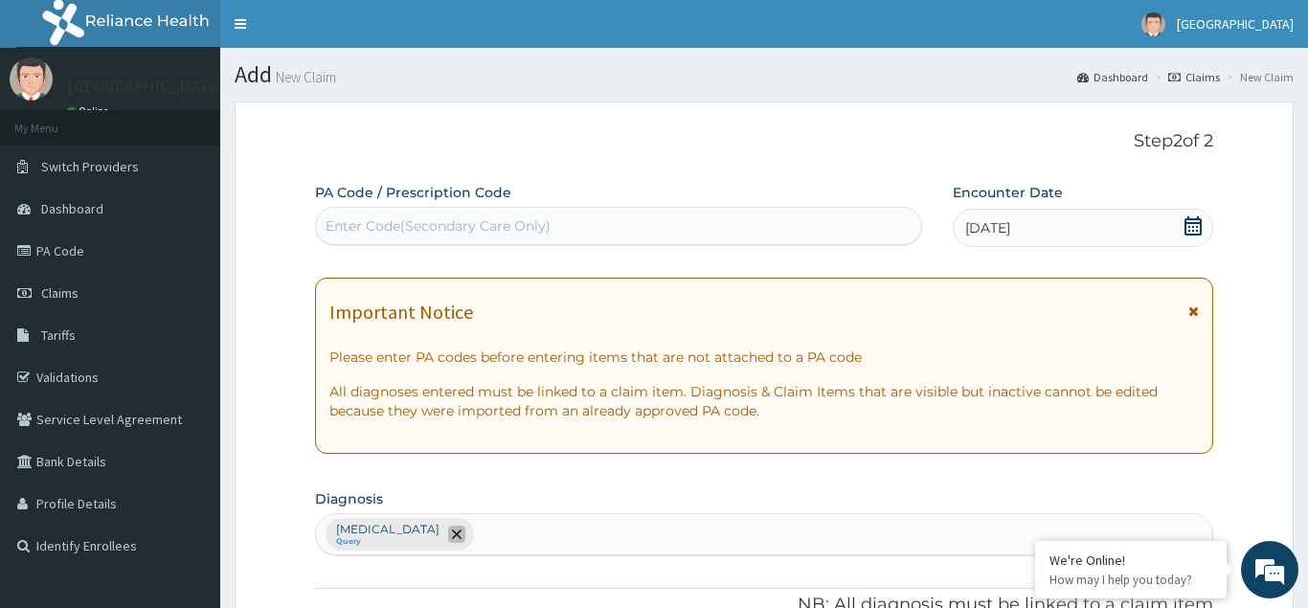
click at [452, 531] on icon "remove selection option" at bounding box center [457, 535] width 10 height 10
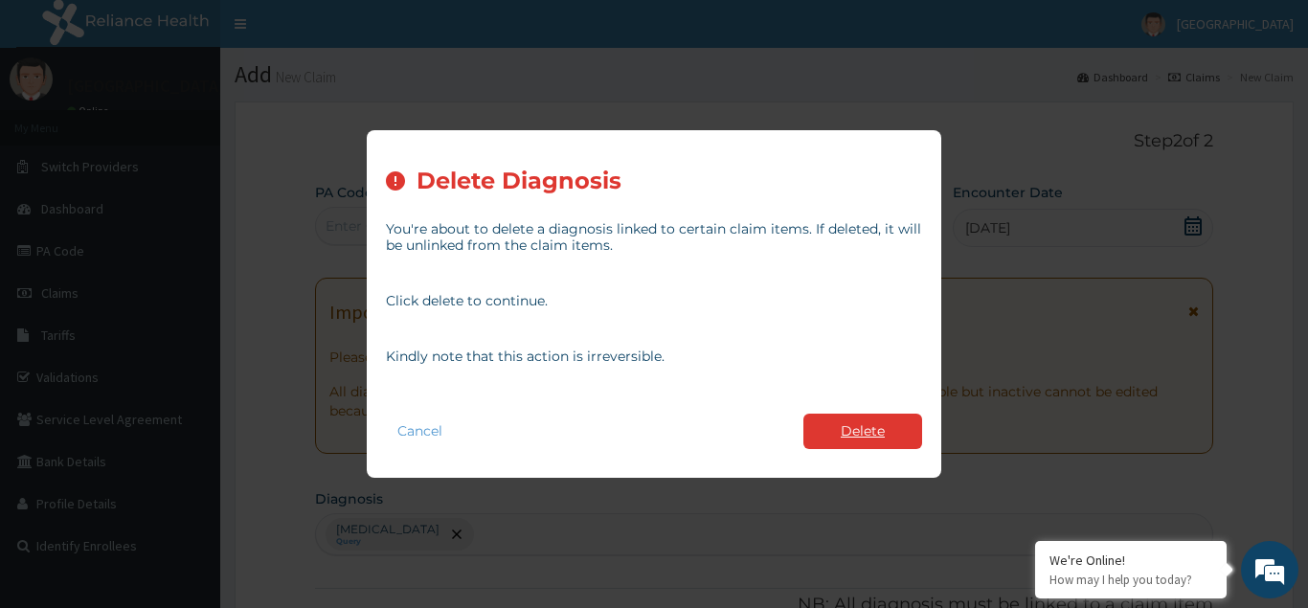
click at [830, 439] on button "Delete" at bounding box center [863, 431] width 119 height 35
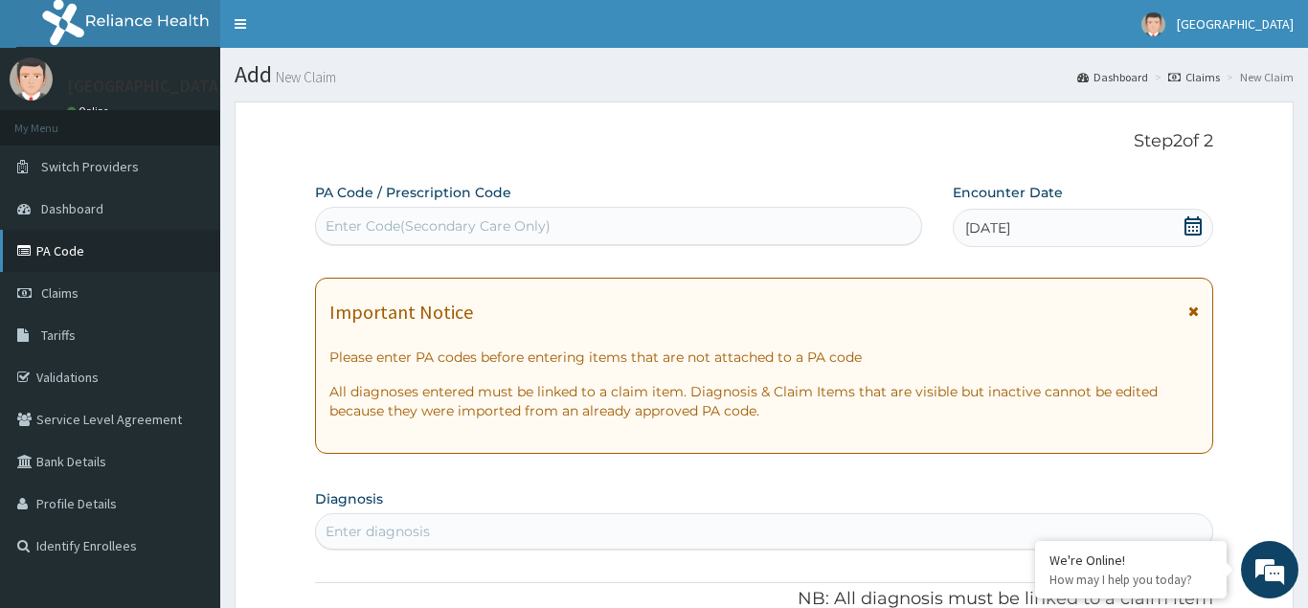
click at [110, 246] on link "PA Code" at bounding box center [110, 251] width 220 height 42
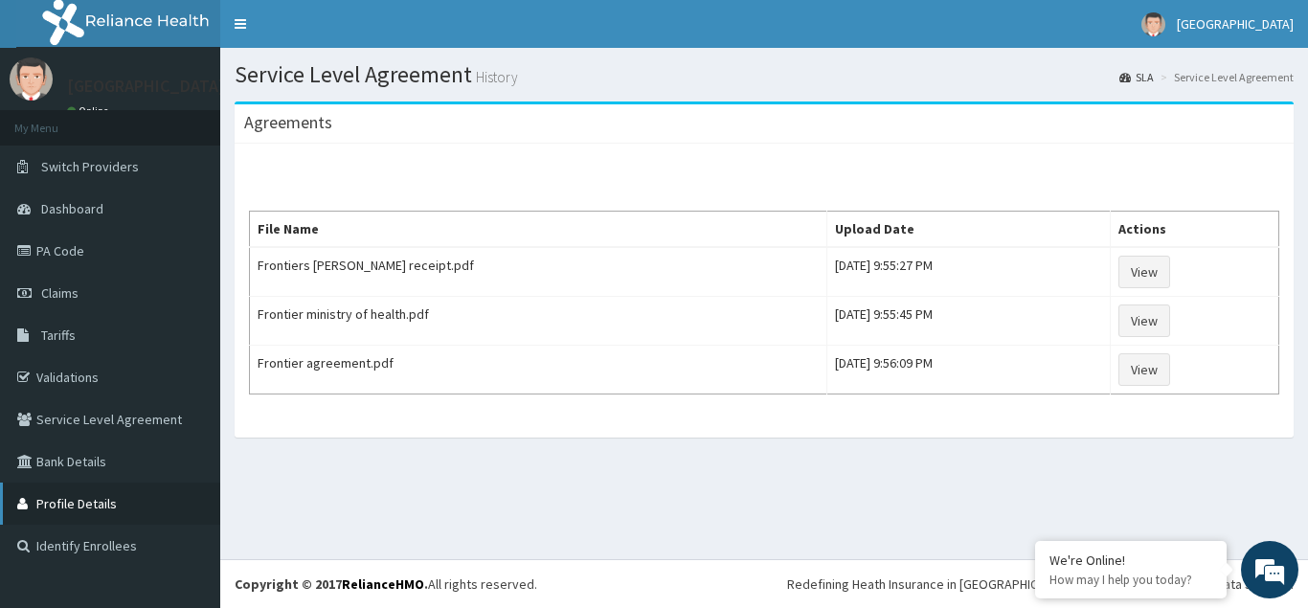
click at [113, 507] on link "Profile Details" at bounding box center [110, 504] width 220 height 42
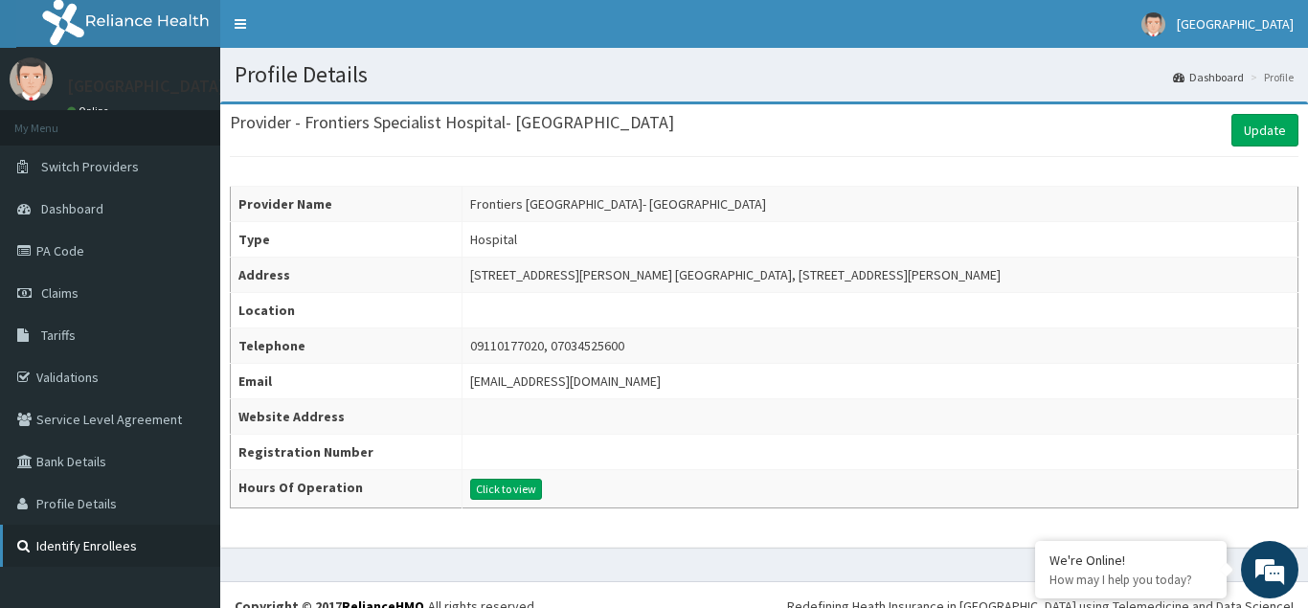
click at [63, 536] on link "Identify Enrollees" at bounding box center [110, 546] width 220 height 42
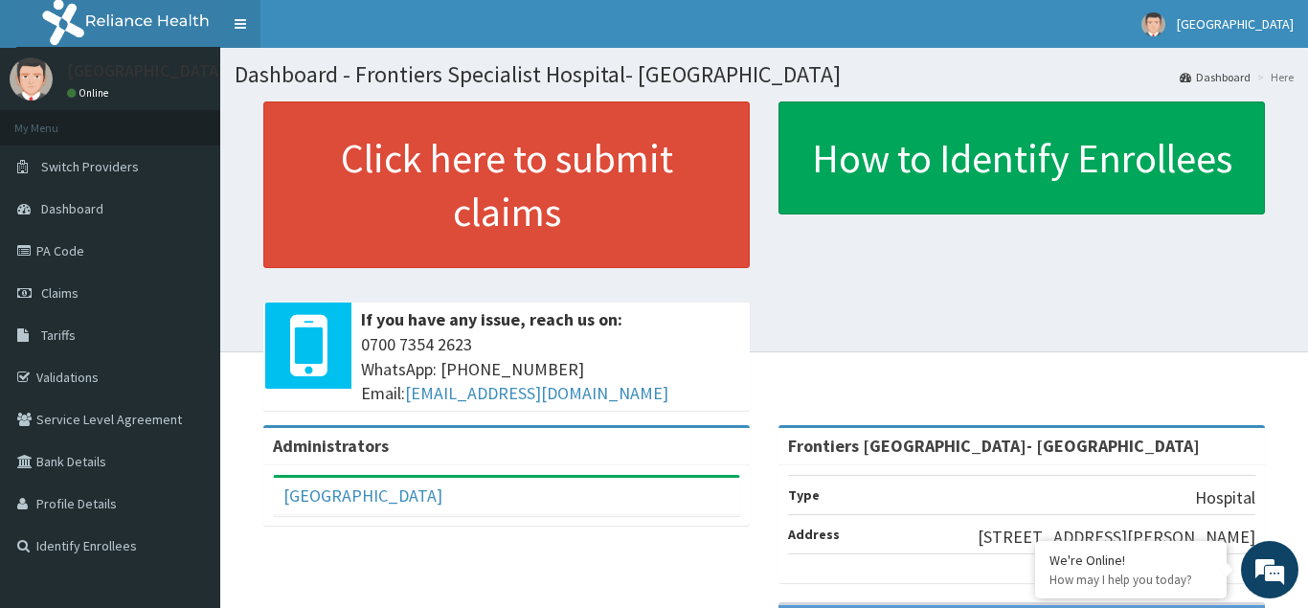
click at [241, 23] on link "Toggle navigation" at bounding box center [240, 24] width 40 height 48
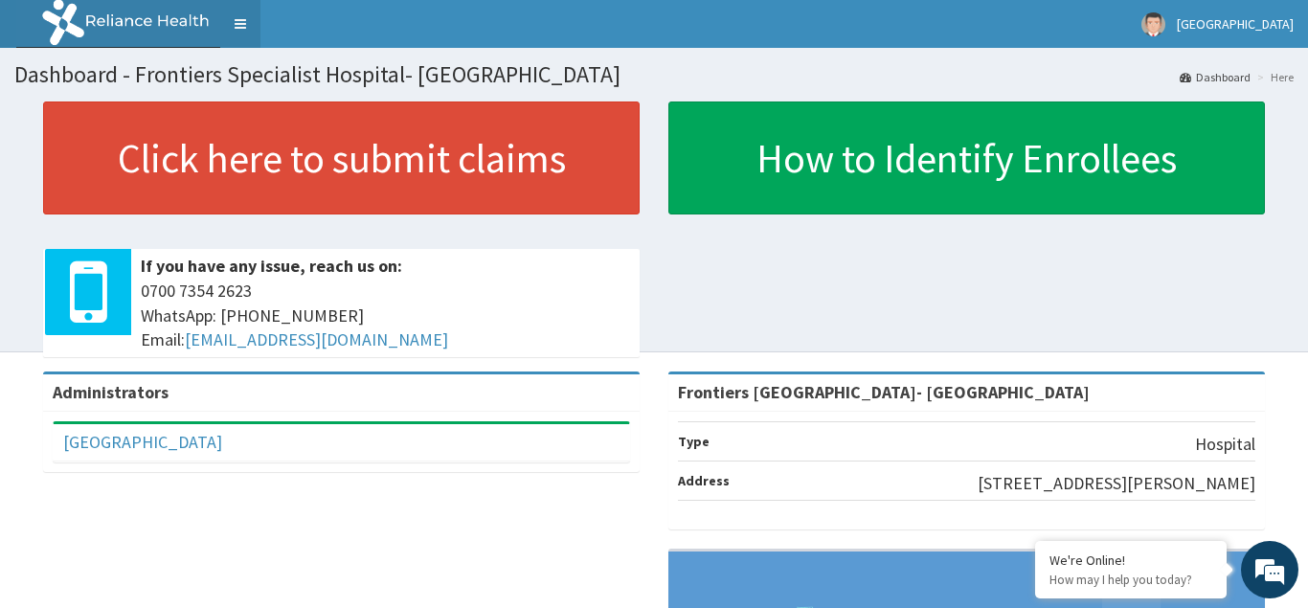
click at [239, 16] on link "Toggle navigation" at bounding box center [240, 24] width 40 height 48
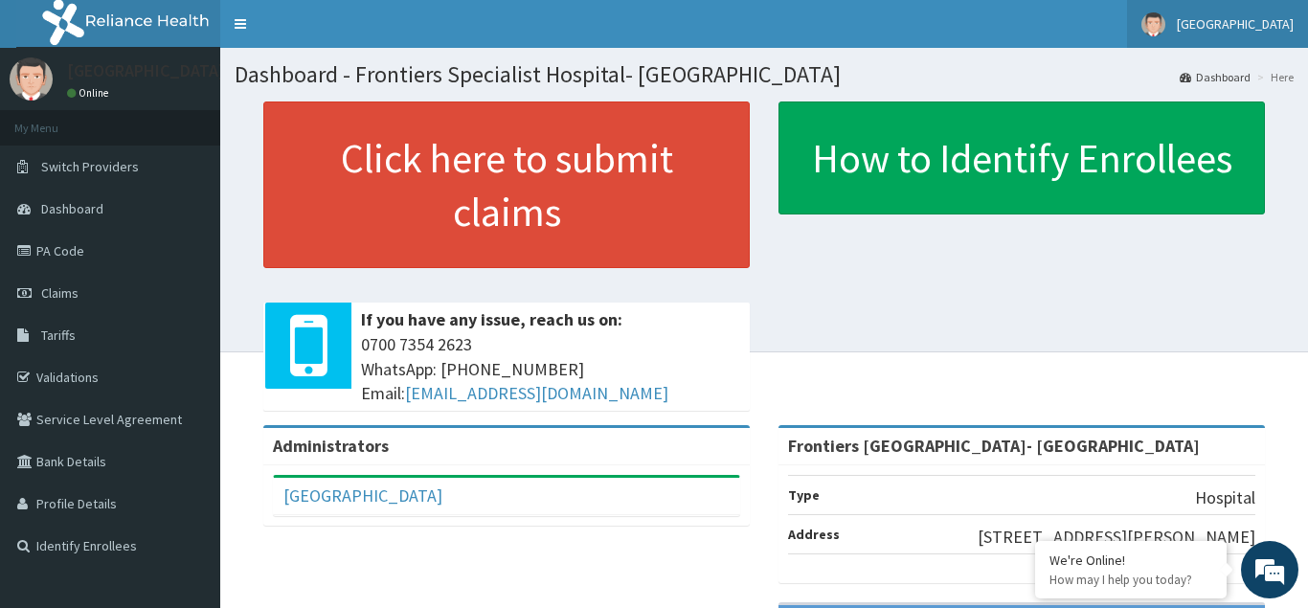
click at [1231, 26] on span "[GEOGRAPHIC_DATA]" at bounding box center [1235, 23] width 117 height 17
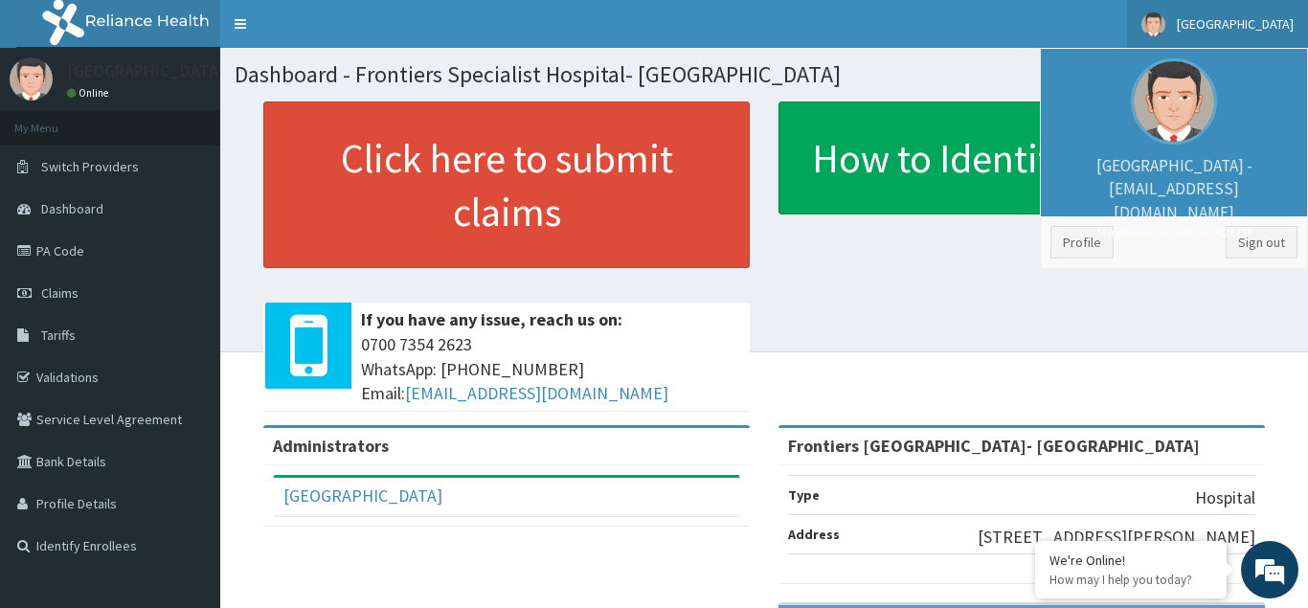
click at [967, 20] on nav "Toggle navigation Frontiers Hospital Frontiers Hospital - frontierspecialisthos…" at bounding box center [764, 24] width 1088 height 48
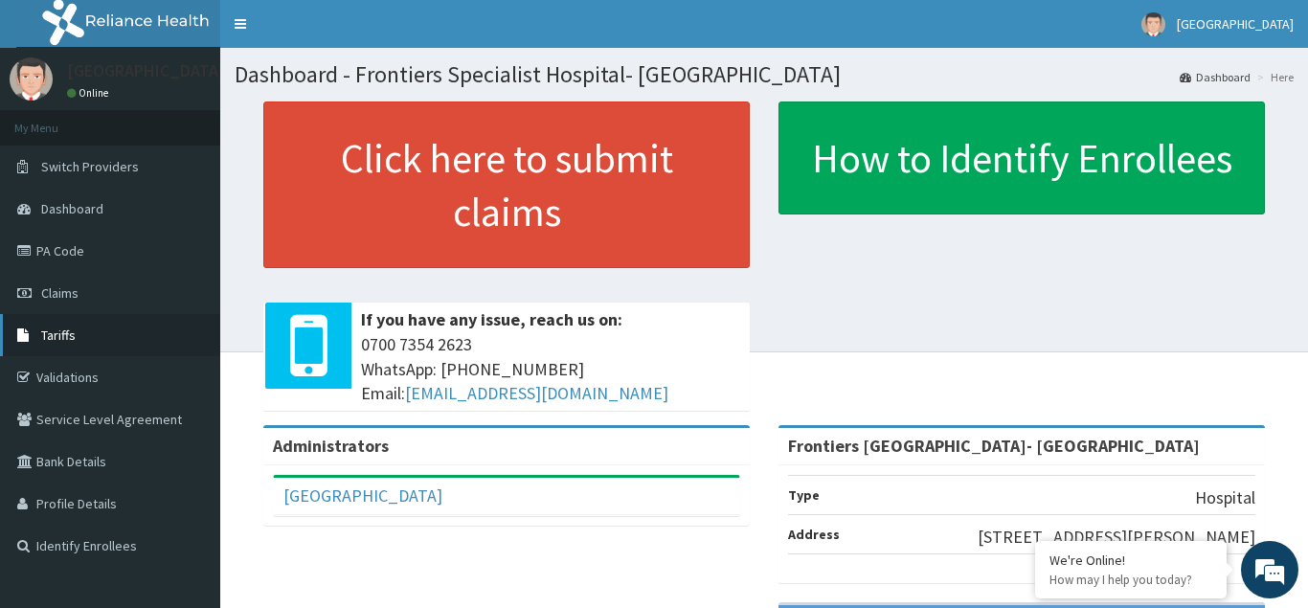
click at [95, 334] on link "Tariffs" at bounding box center [110, 335] width 220 height 42
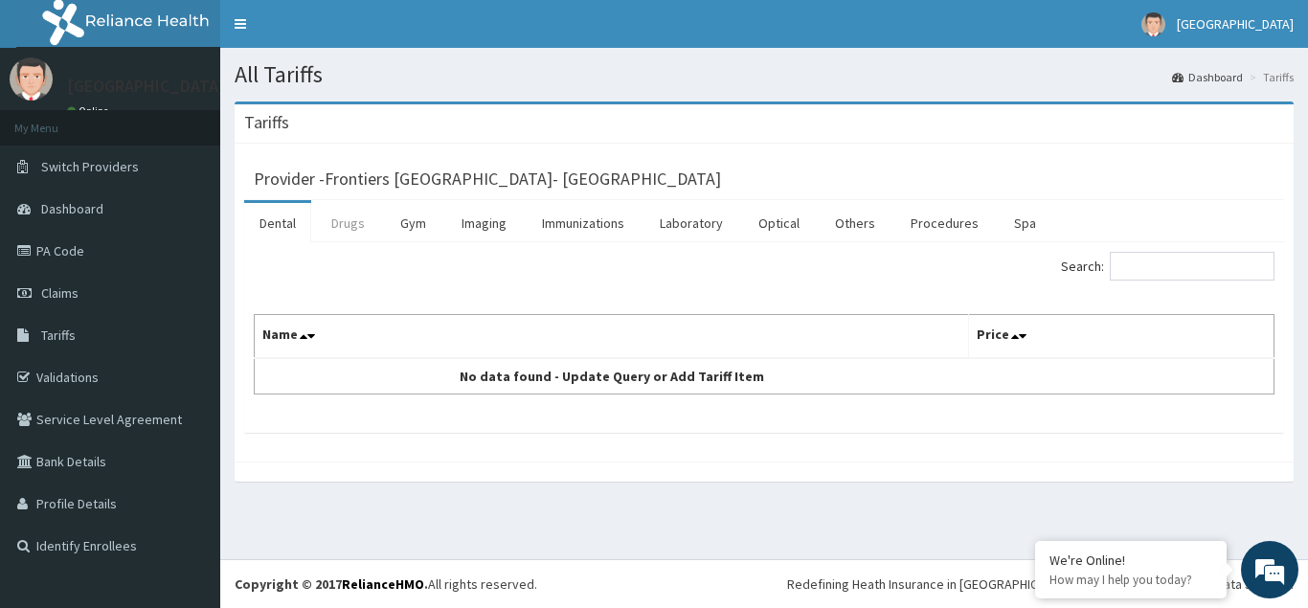
click at [354, 229] on link "Drugs" at bounding box center [348, 223] width 64 height 40
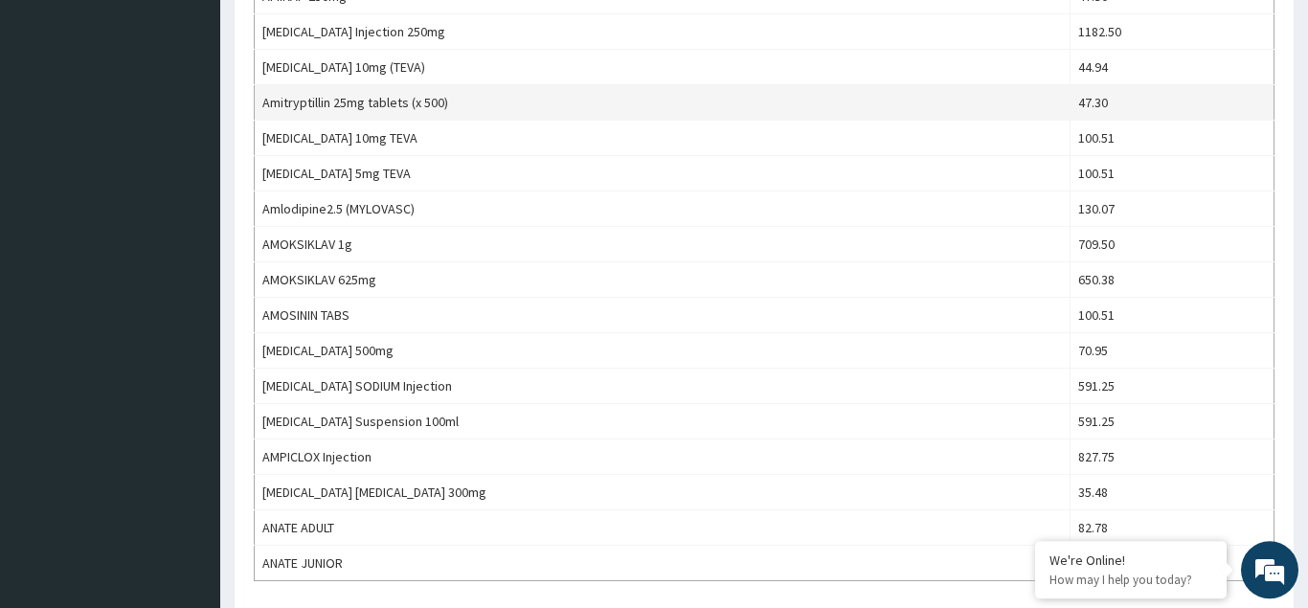
scroll to position [1661, 0]
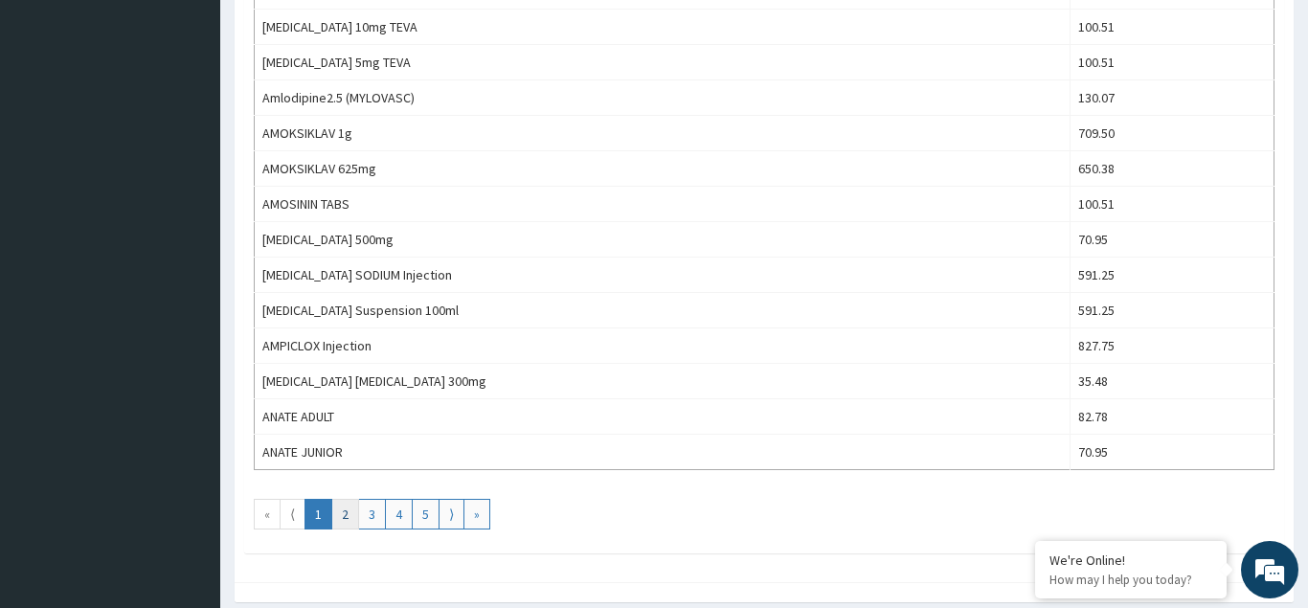
click at [350, 514] on link "2" at bounding box center [345, 514] width 28 height 31
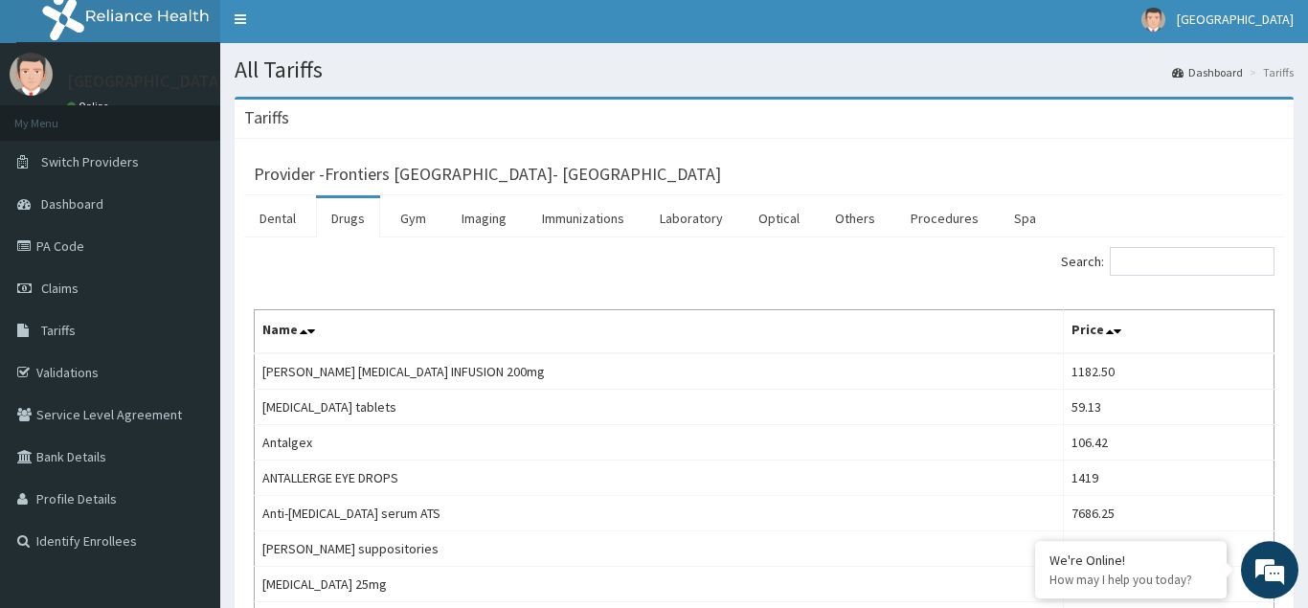
scroll to position [0, 0]
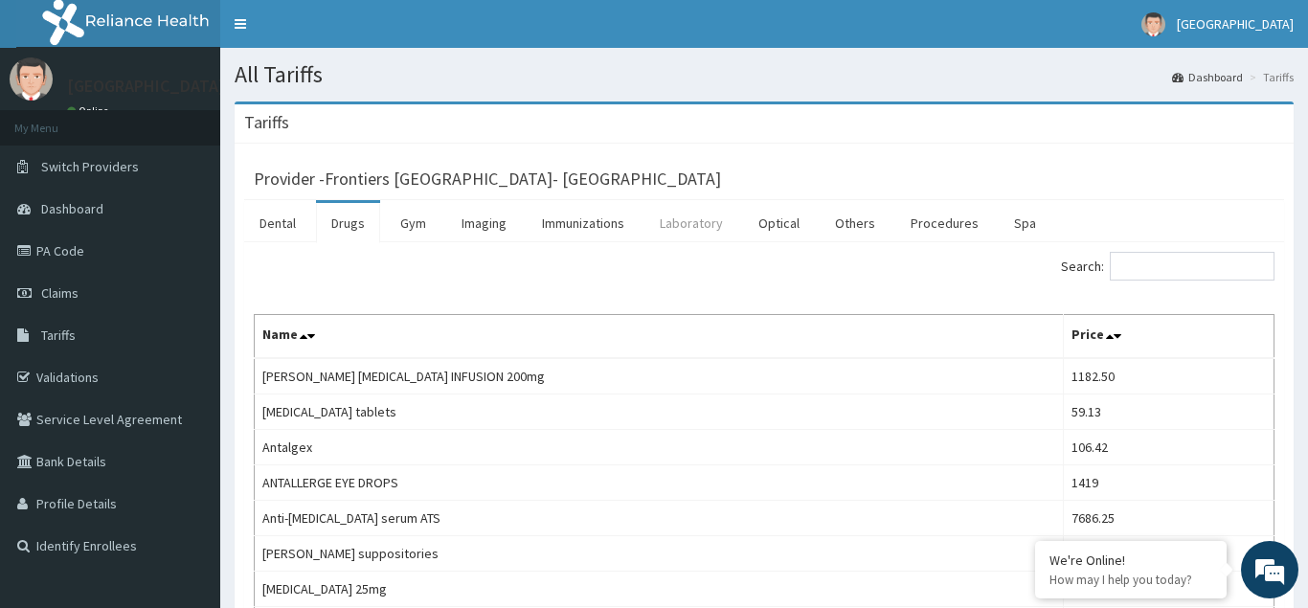
click at [698, 230] on link "Laboratory" at bounding box center [692, 223] width 94 height 40
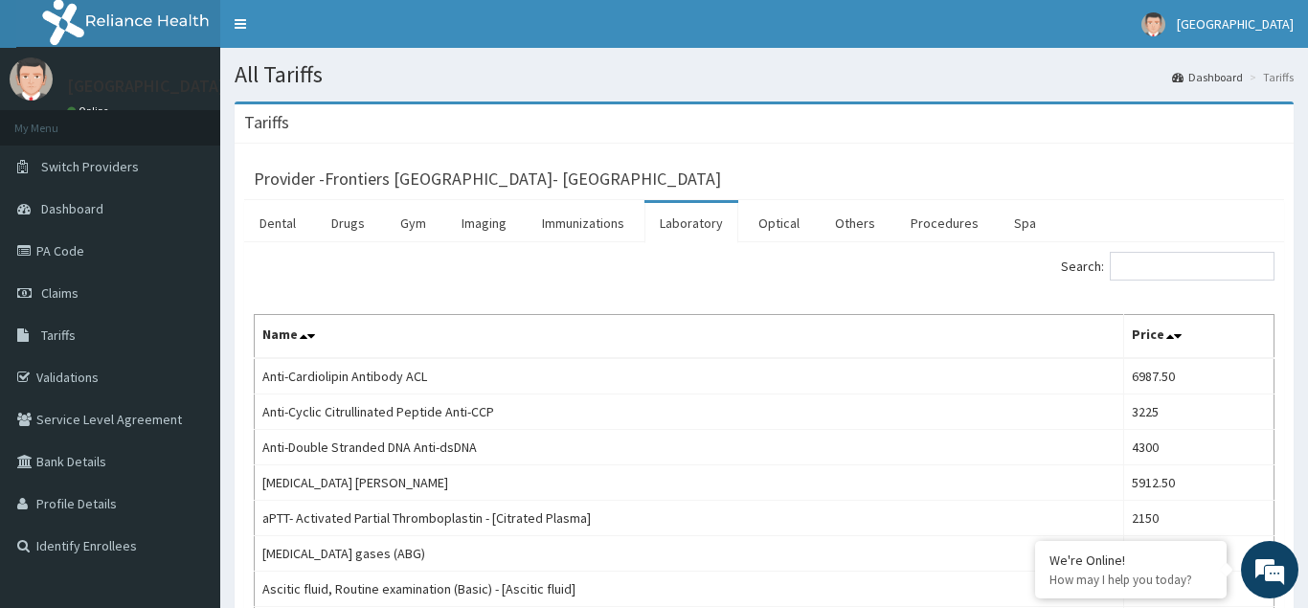
click at [392, 340] on th "Name" at bounding box center [690, 337] width 870 height 44
click at [399, 328] on th "Name" at bounding box center [690, 337] width 870 height 44
click at [401, 328] on th "Name" at bounding box center [690, 337] width 870 height 44
click at [440, 353] on th "Name" at bounding box center [690, 337] width 870 height 44
click at [943, 233] on link "Procedures" at bounding box center [945, 223] width 99 height 40
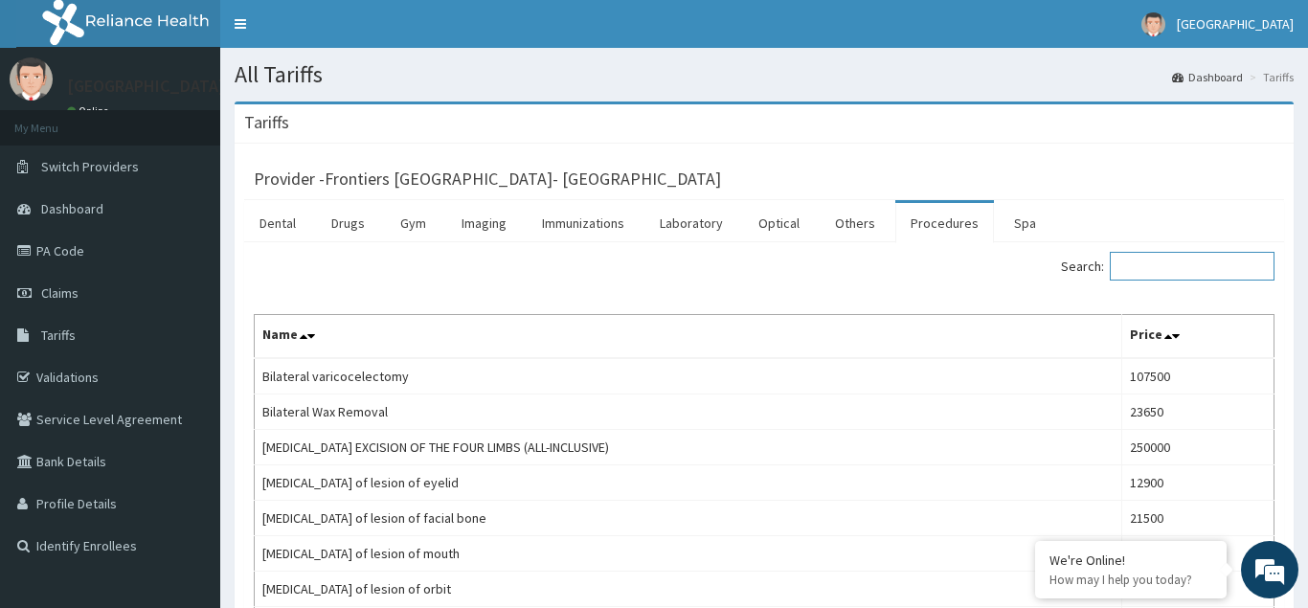
click at [1199, 269] on input "Search:" at bounding box center [1192, 266] width 165 height 29
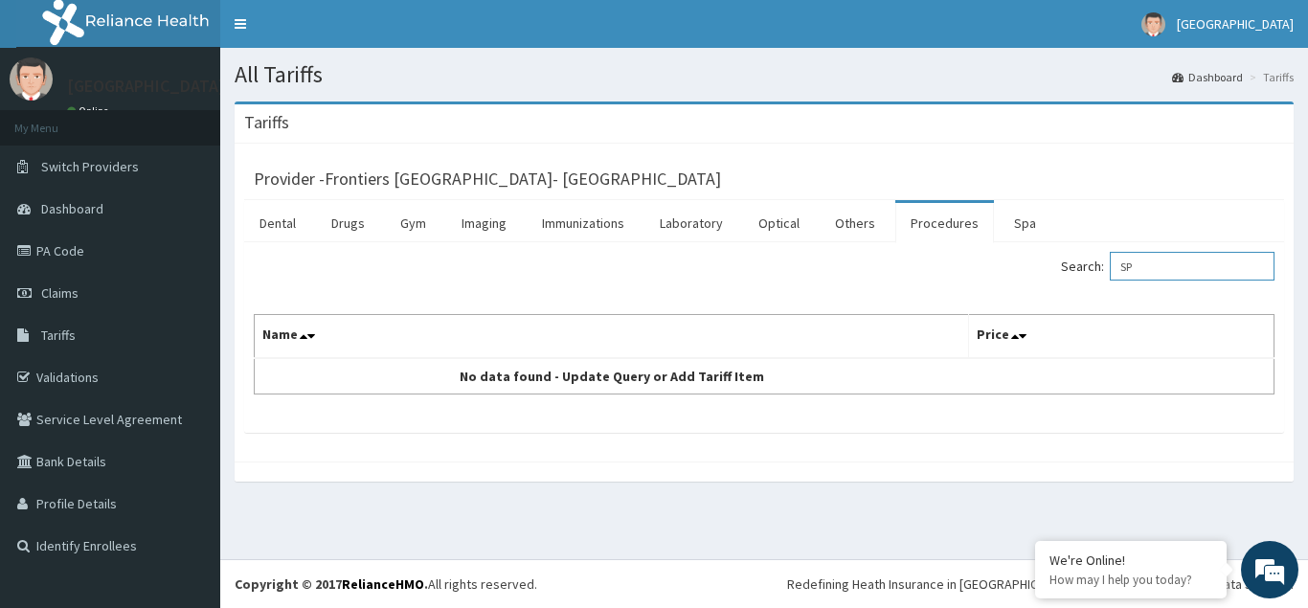
type input "S"
